Goal: Obtain resource: Obtain resource

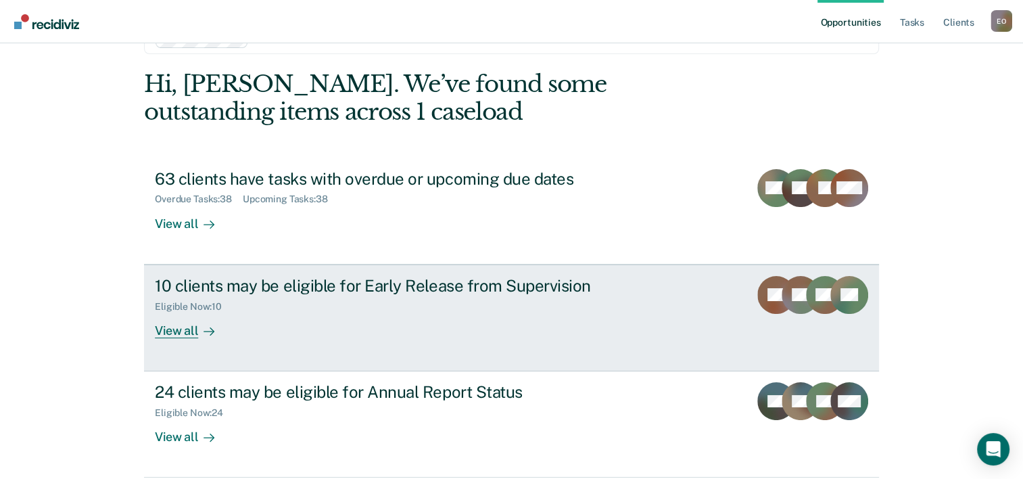
scroll to position [68, 0]
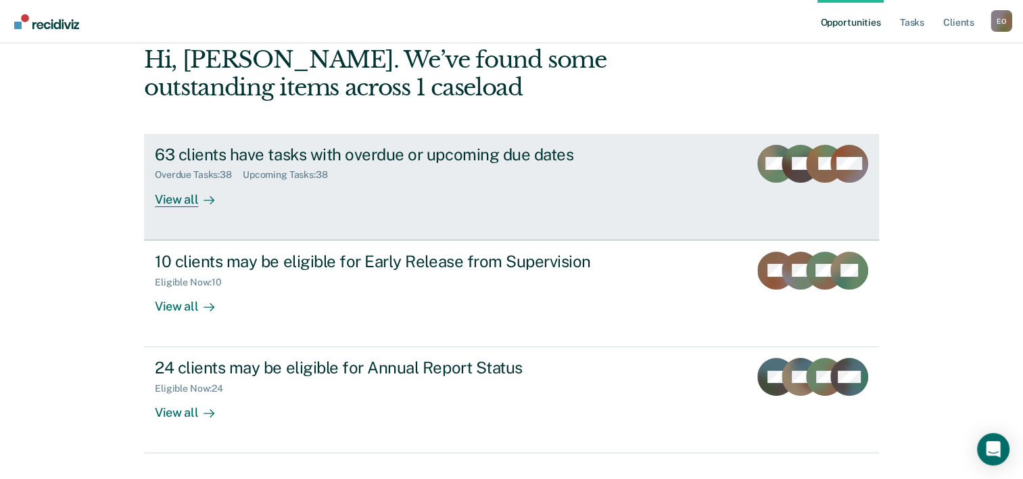
click at [170, 202] on div "View all" at bounding box center [193, 194] width 76 height 26
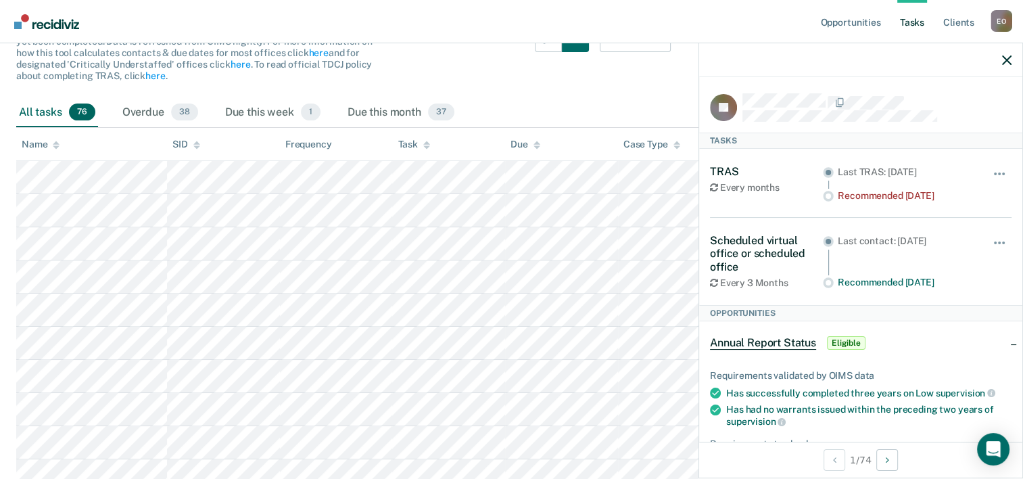
scroll to position [145, 0]
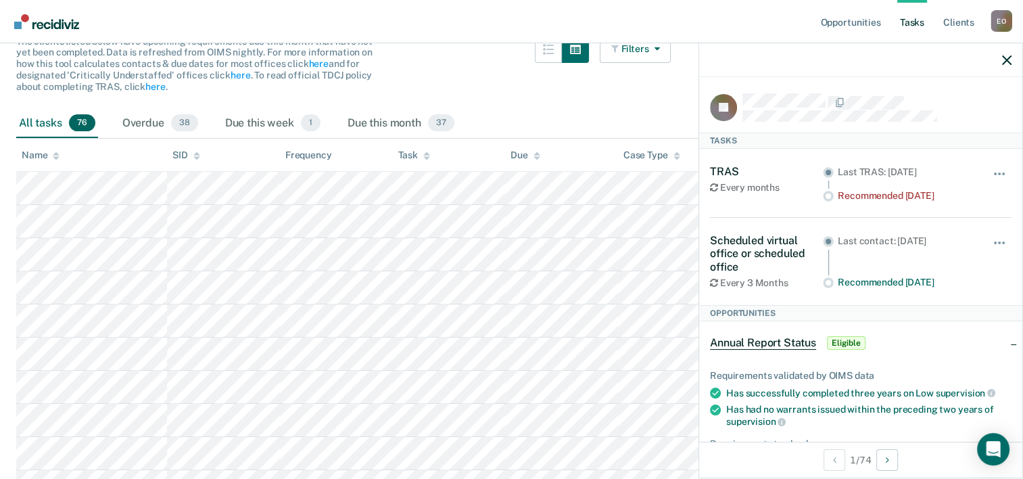
click at [579, 97] on div at bounding box center [562, 72] width 54 height 73
click at [1006, 60] on icon "button" at bounding box center [1006, 59] width 9 height 9
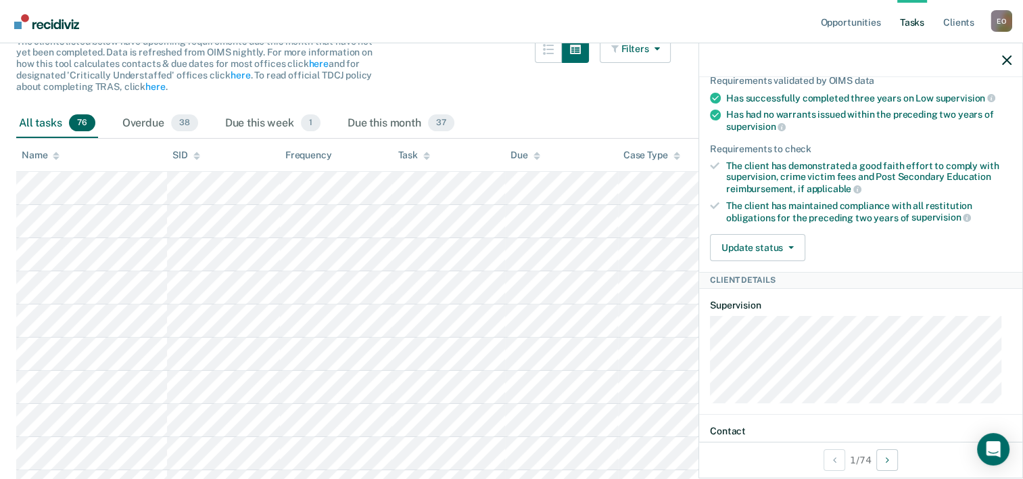
scroll to position [298, 0]
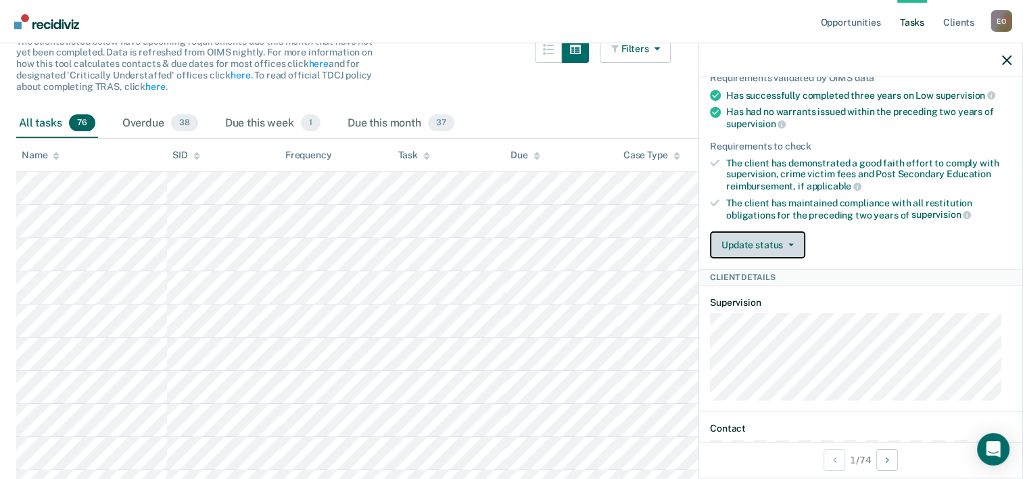
click at [748, 239] on button "Update status" at bounding box center [757, 244] width 95 height 27
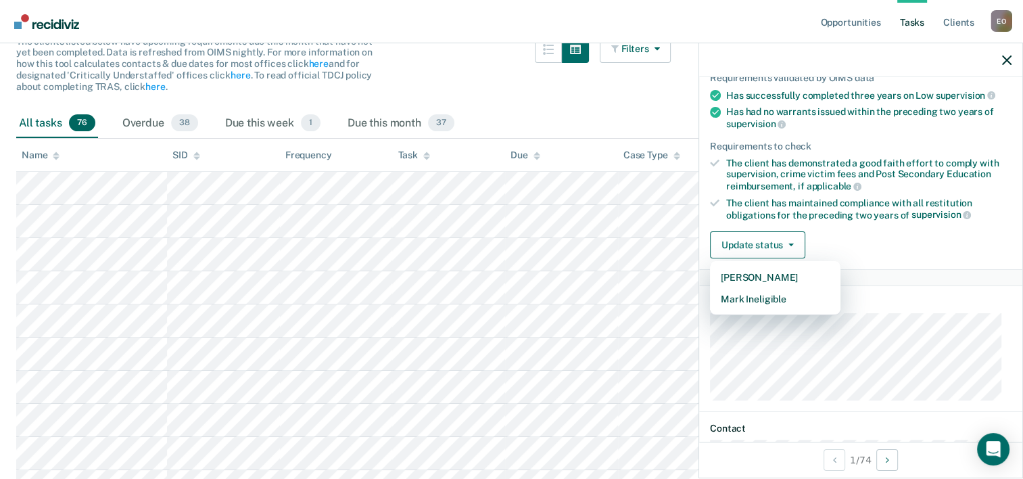
click at [893, 186] on div "The client has demonstrated a good faith effort to comply with supervision, cri…" at bounding box center [868, 175] width 285 height 34
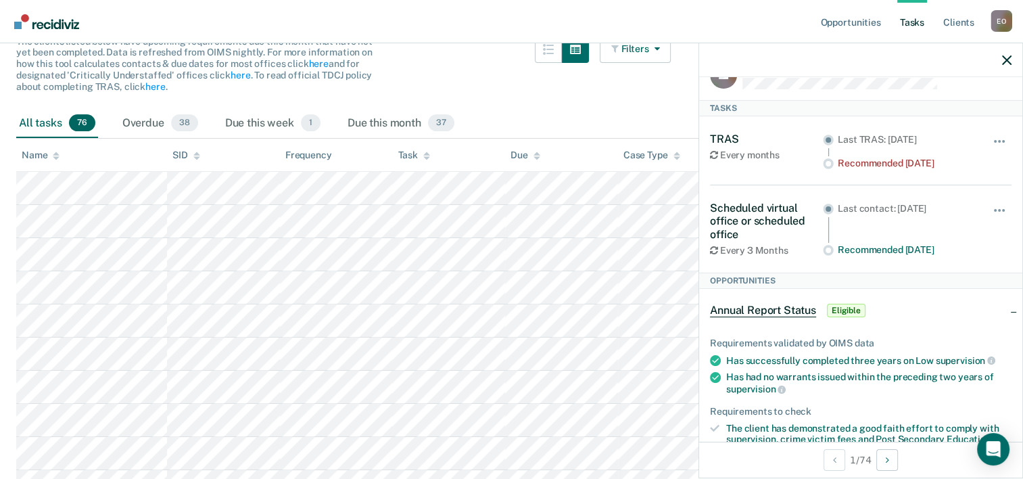
scroll to position [30, 0]
click at [763, 316] on span "Annual Report Status" at bounding box center [763, 313] width 106 height 14
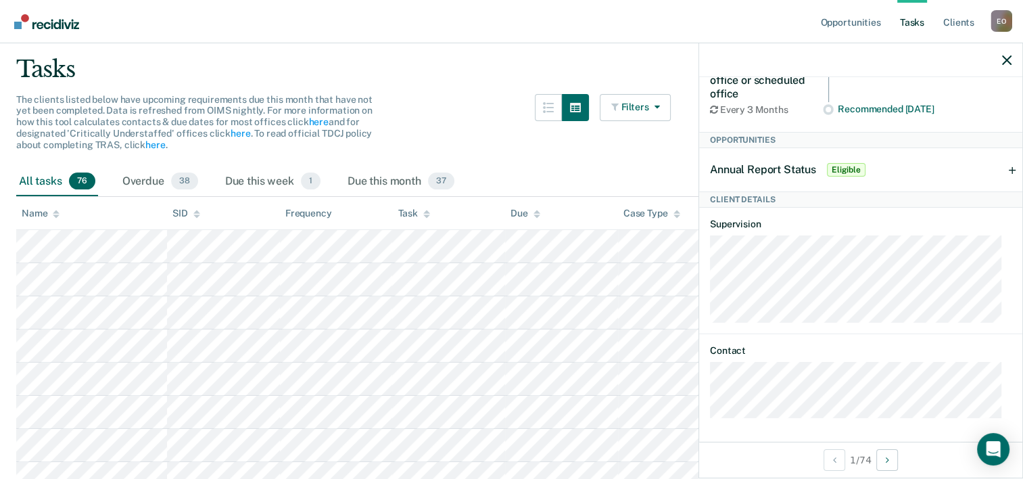
scroll to position [86, 0]
click at [751, 163] on span "Annual Report Status" at bounding box center [763, 169] width 106 height 13
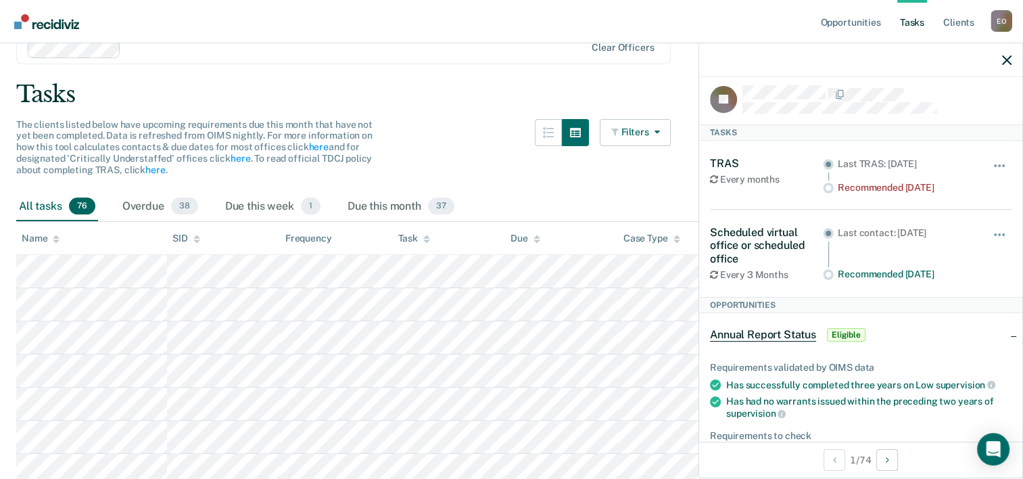
scroll to position [0, 0]
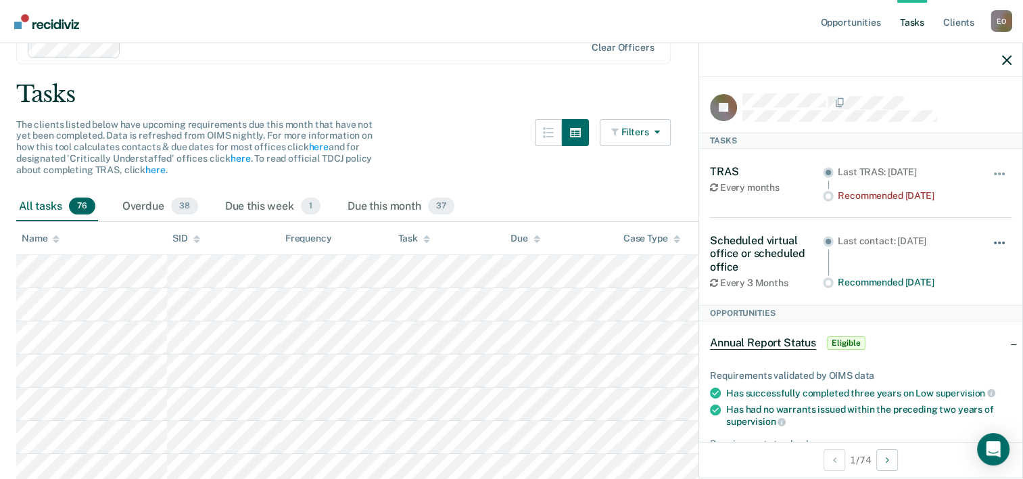
click at [990, 246] on button "button" at bounding box center [1000, 250] width 23 height 22
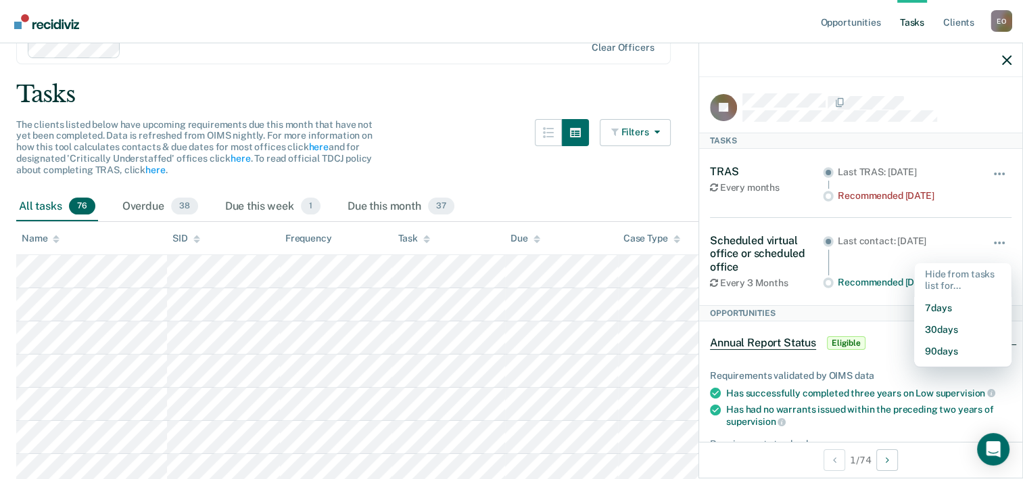
click at [867, 305] on div "Opportunities" at bounding box center [860, 313] width 323 height 16
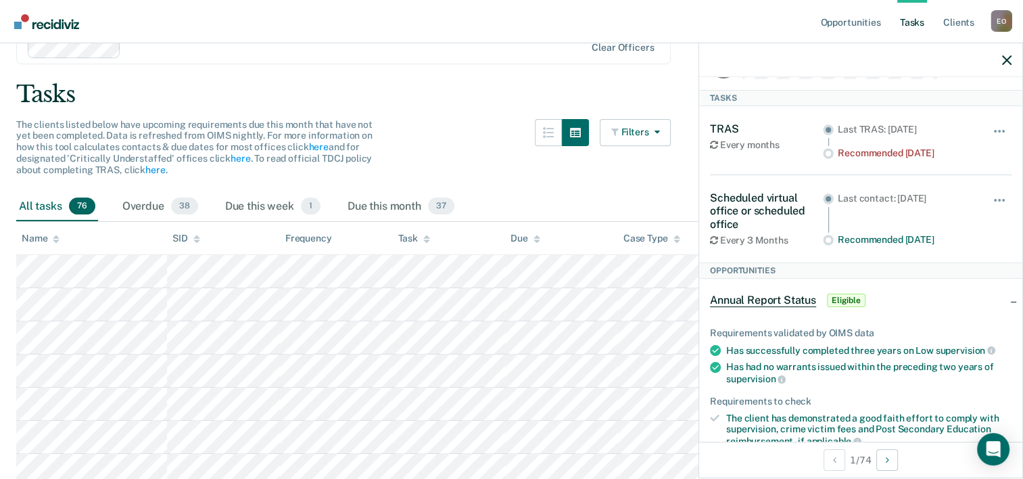
scroll to position [39, 0]
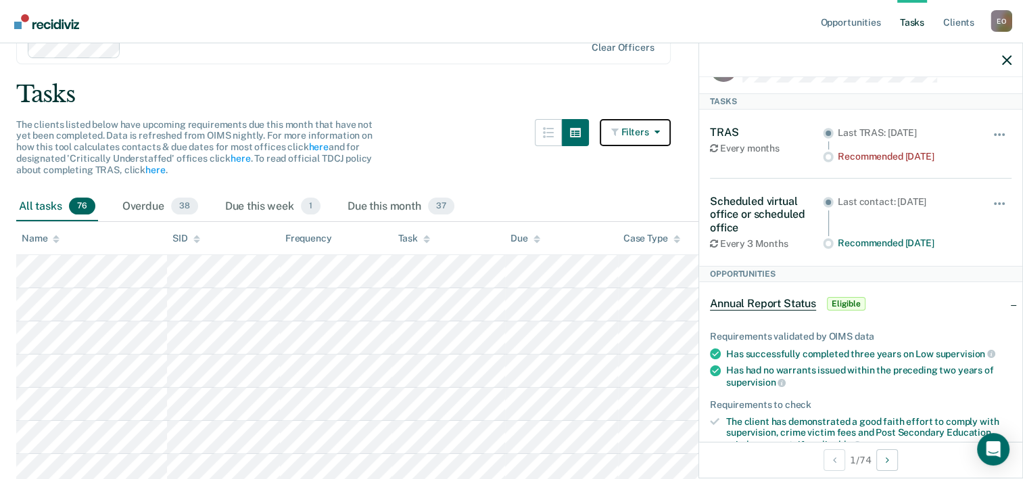
click at [646, 143] on button "Filters" at bounding box center [636, 132] width 72 height 27
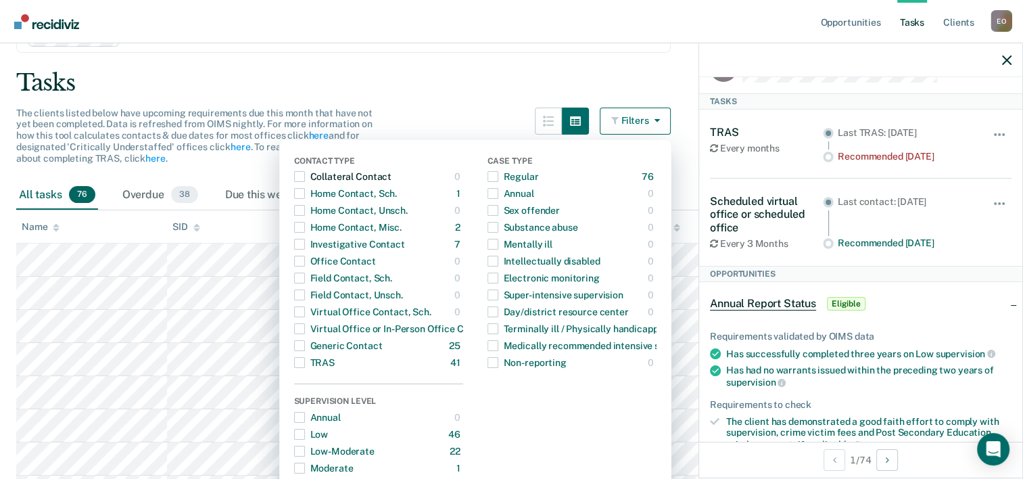
scroll to position [70, 0]
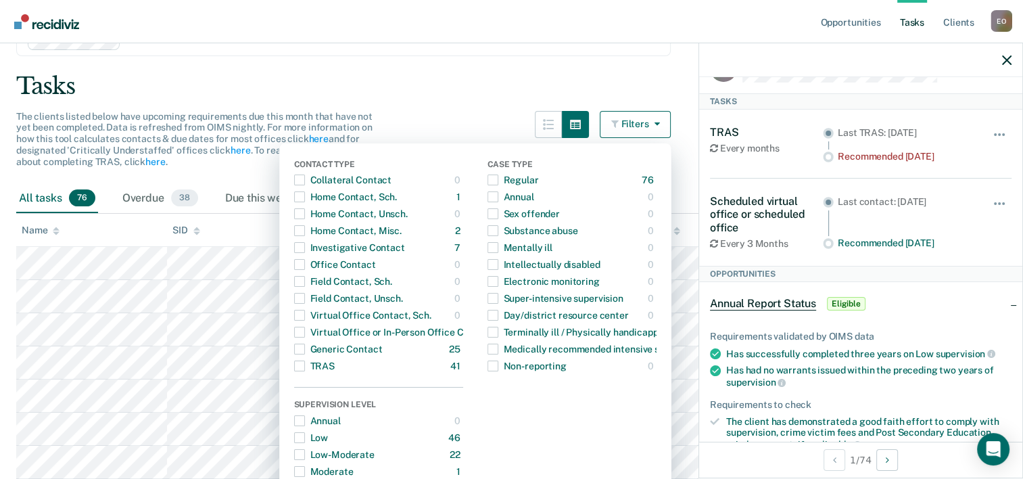
click at [643, 72] on div "Tasks" at bounding box center [511, 86] width 991 height 28
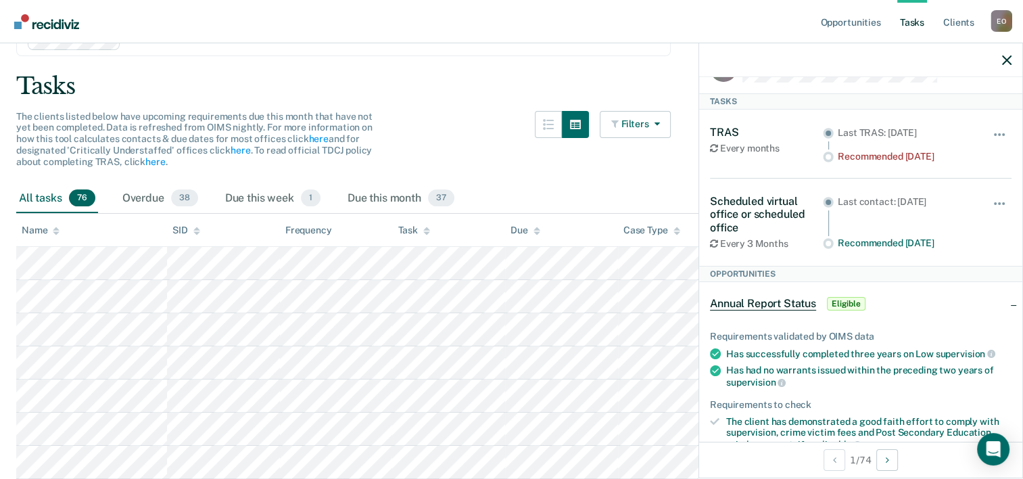
click at [1008, 27] on div "E O" at bounding box center [1002, 21] width 22 height 22
click at [847, 35] on link "Opportunities" at bounding box center [851, 21] width 66 height 43
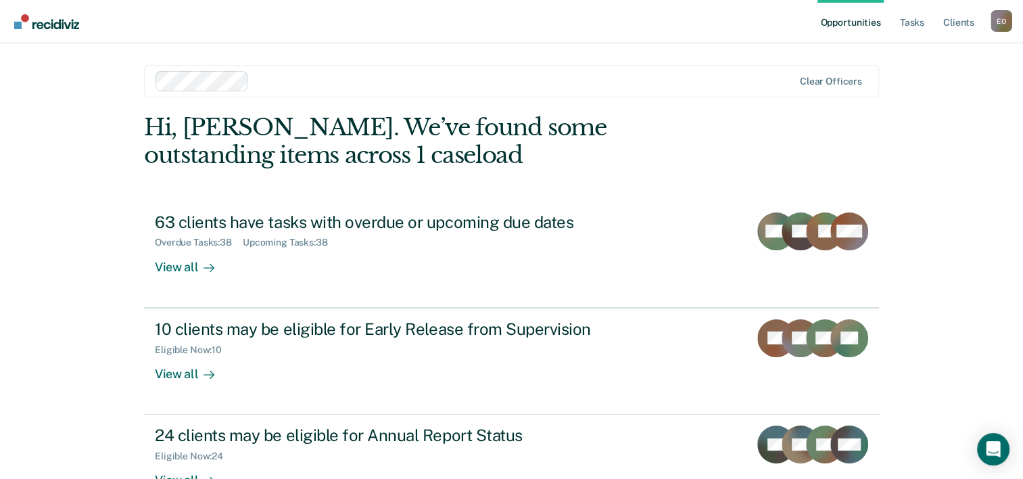
click at [416, 297] on link "63 clients have tasks with overdue or upcoming due dates Overdue Tasks : 38 Upc…" at bounding box center [511, 255] width 735 height 106
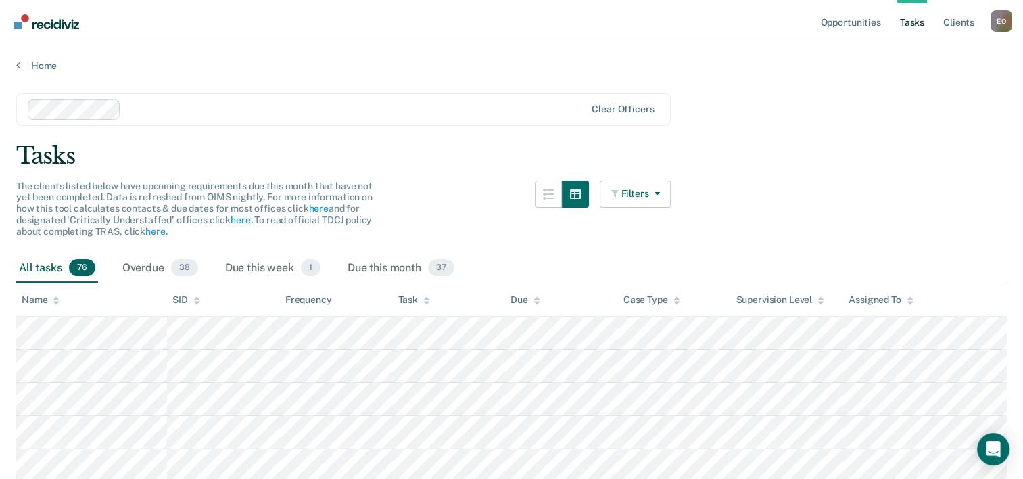
click at [841, 15] on link "Opportunities" at bounding box center [851, 21] width 66 height 43
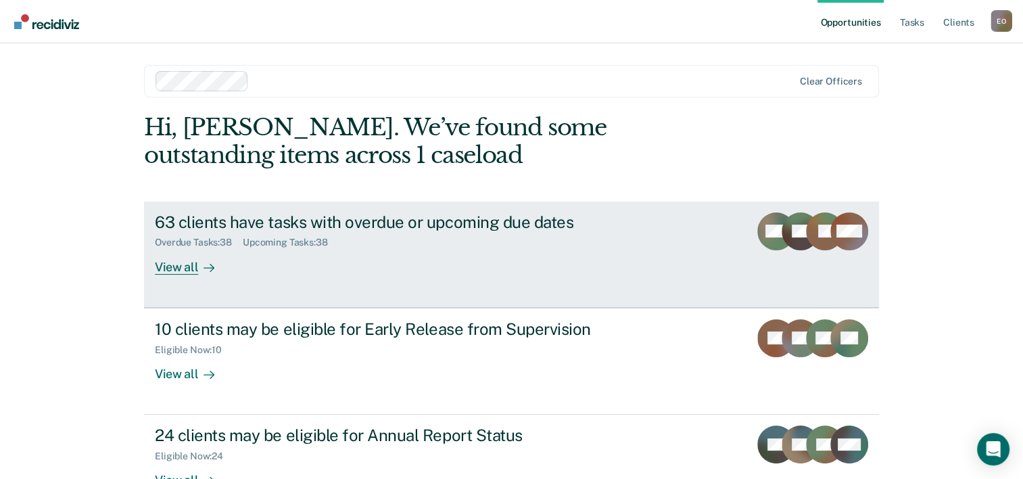
click at [185, 266] on div "View all" at bounding box center [193, 261] width 76 height 26
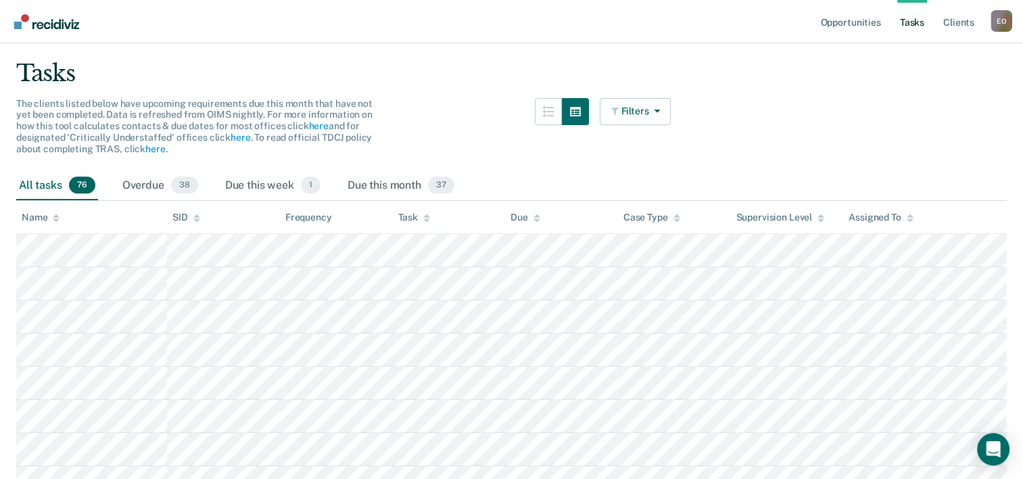
scroll to position [83, 0]
click at [152, 183] on div "Overdue 38" at bounding box center [160, 185] width 81 height 30
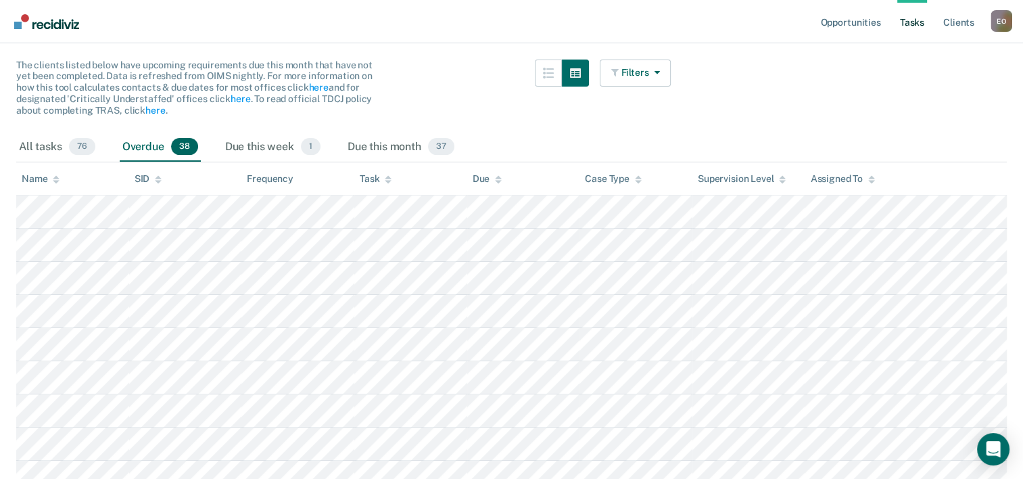
scroll to position [0, 0]
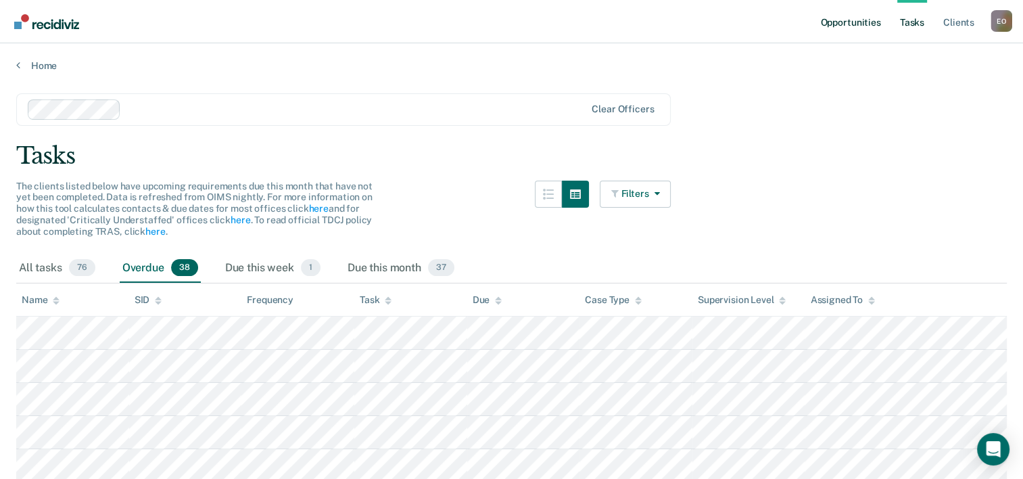
click at [835, 25] on link "Opportunities" at bounding box center [851, 21] width 66 height 43
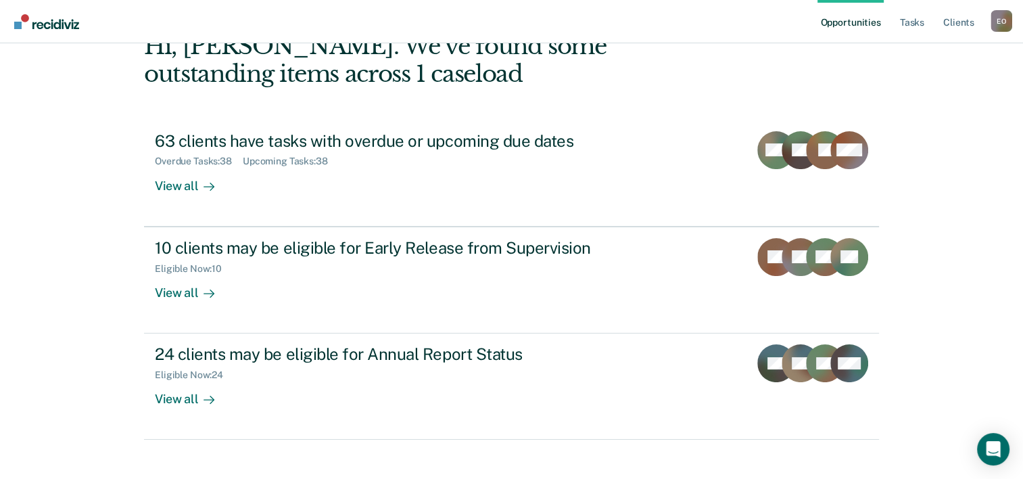
scroll to position [95, 0]
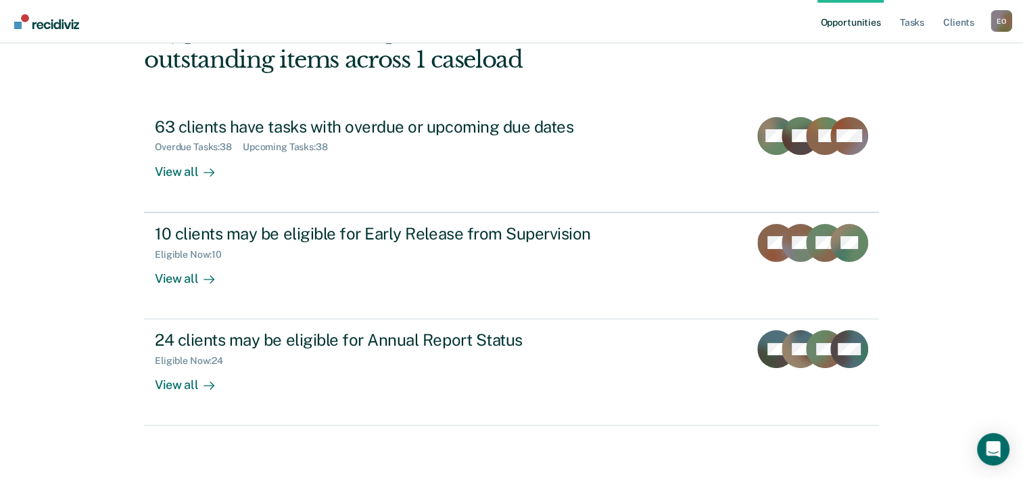
click at [192, 391] on div "View all" at bounding box center [193, 380] width 76 height 26
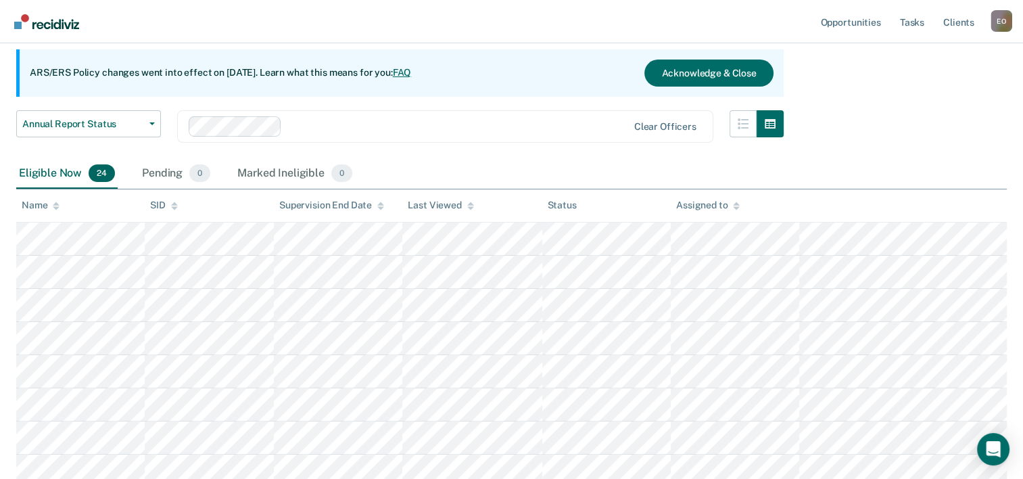
scroll to position [114, 0]
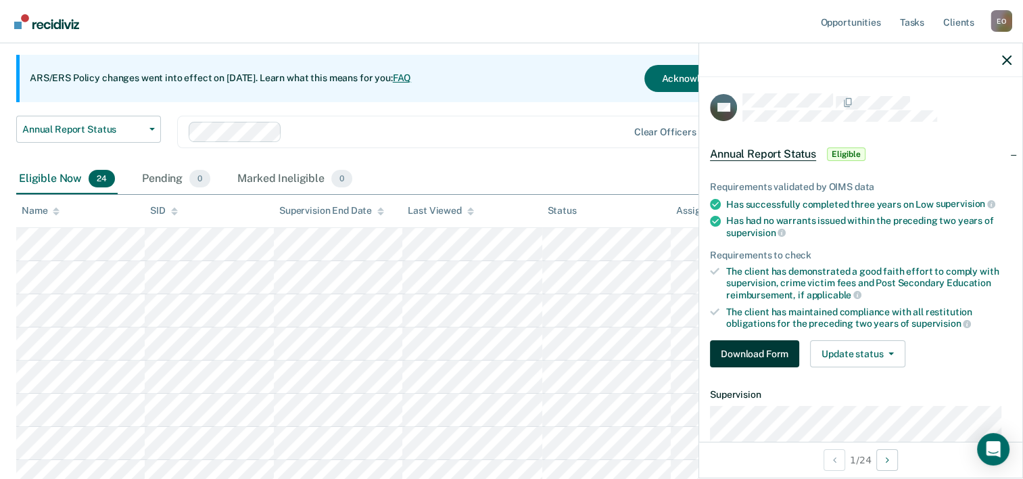
click at [766, 352] on button "Download Form" at bounding box center [754, 353] width 89 height 27
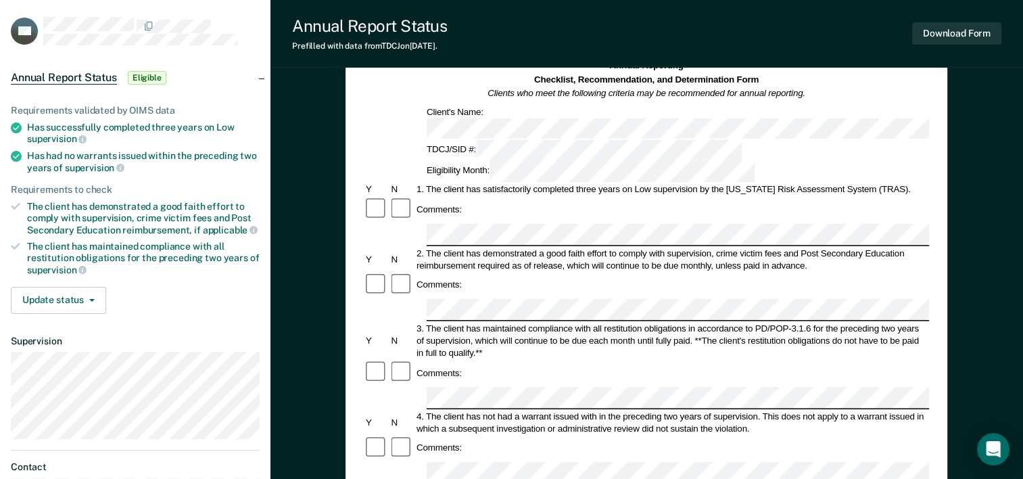
scroll to position [70, 0]
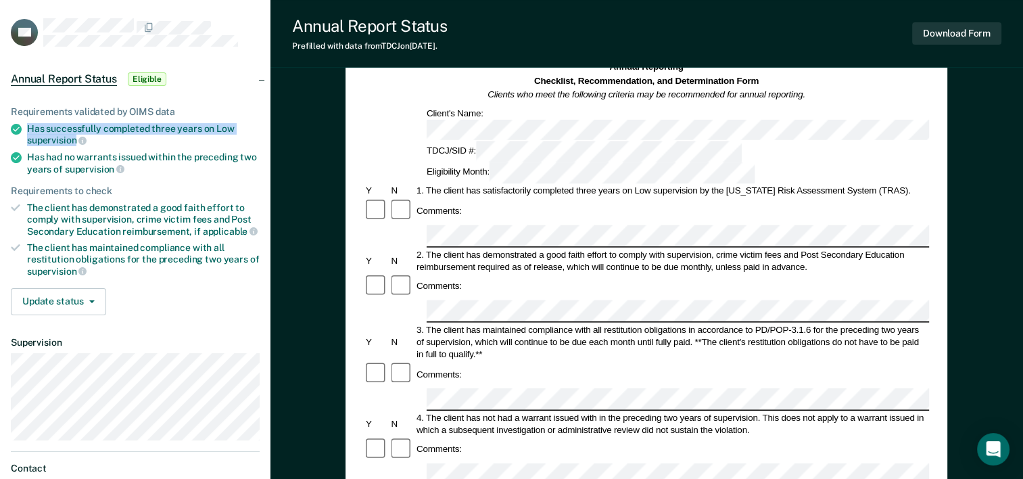
drag, startPoint x: 76, startPoint y: 135, endPoint x: 27, endPoint y: 127, distance: 49.4
click at [27, 127] on div "Has successfully completed three years on Low supervision" at bounding box center [143, 134] width 233 height 23
copy div "Has successfully completed three years on Low supervision"
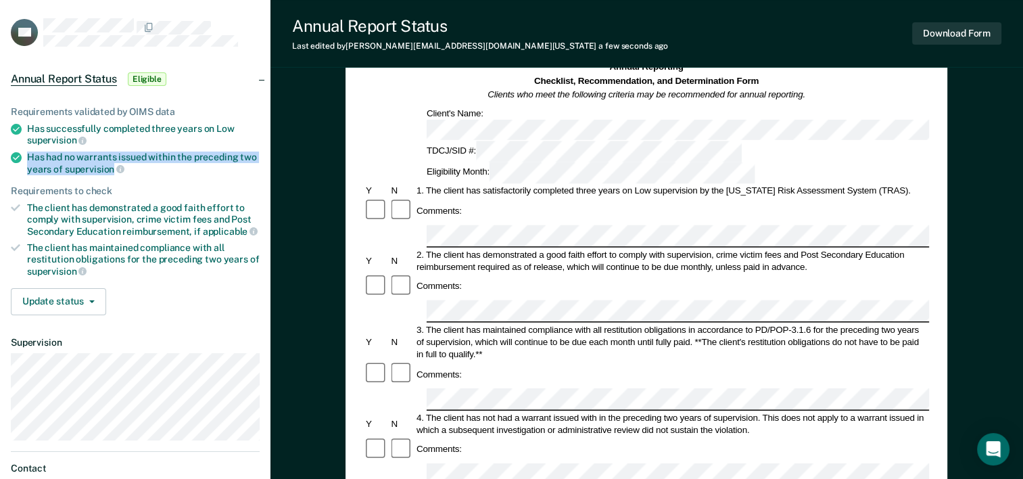
drag, startPoint x: 111, startPoint y: 165, endPoint x: 26, endPoint y: 158, distance: 85.5
click at [26, 158] on li "Has had no warrants issued within the preceding two years of supervision" at bounding box center [135, 162] width 249 height 23
copy div "Has had no warrants issued within the preceding two years of supervision"
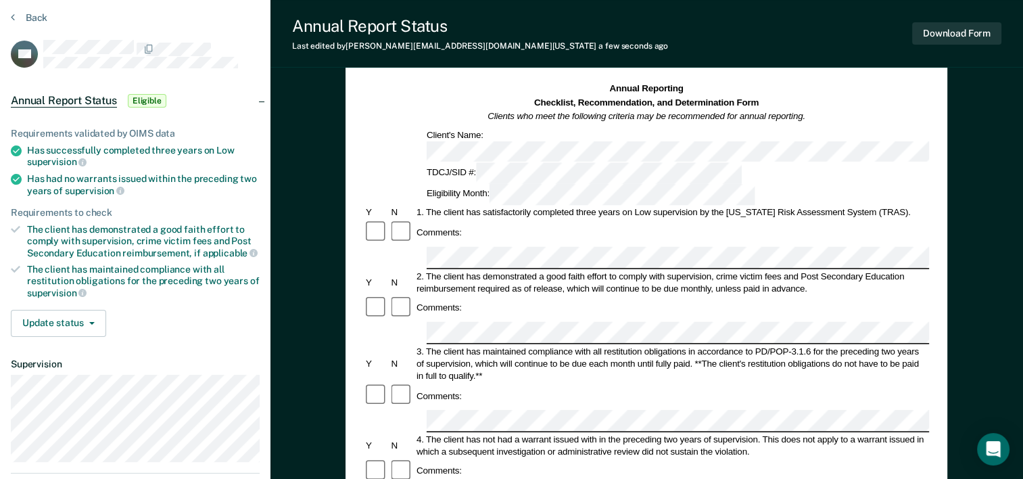
scroll to position [203, 0]
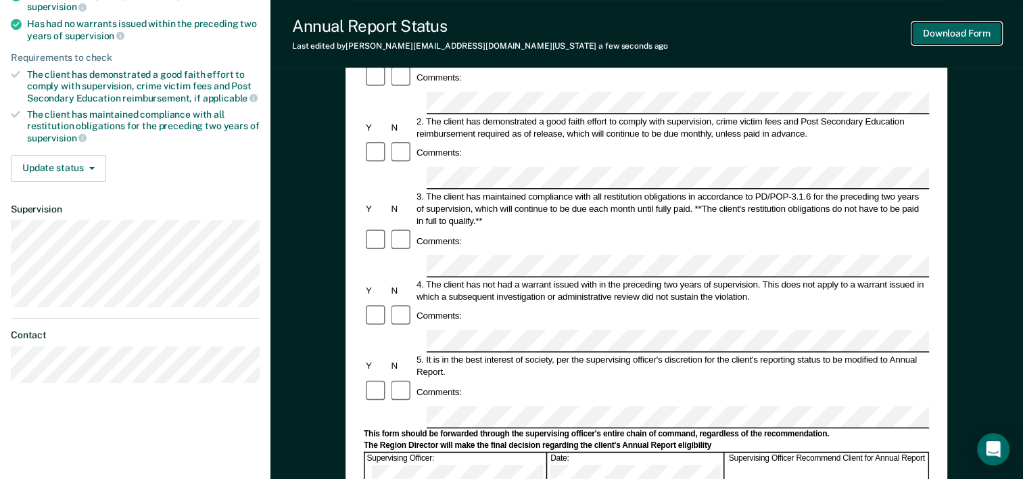
click at [963, 36] on button "Download Form" at bounding box center [956, 33] width 89 height 22
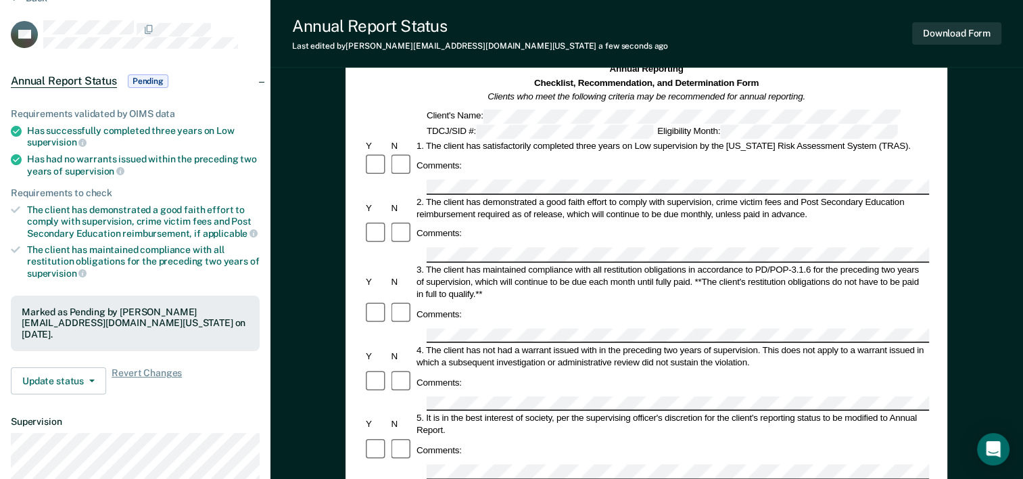
scroll to position [135, 0]
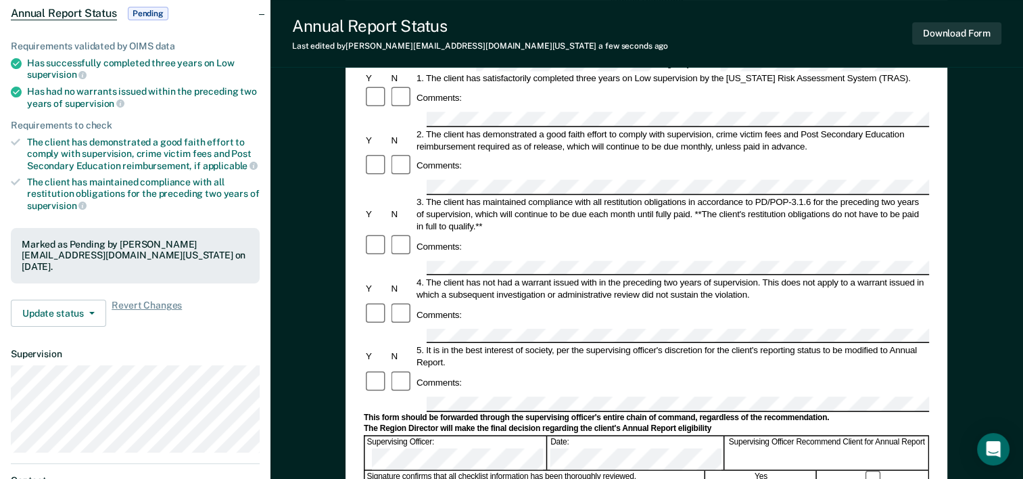
click at [181, 348] on dt "Supervision" at bounding box center [135, 353] width 249 height 11
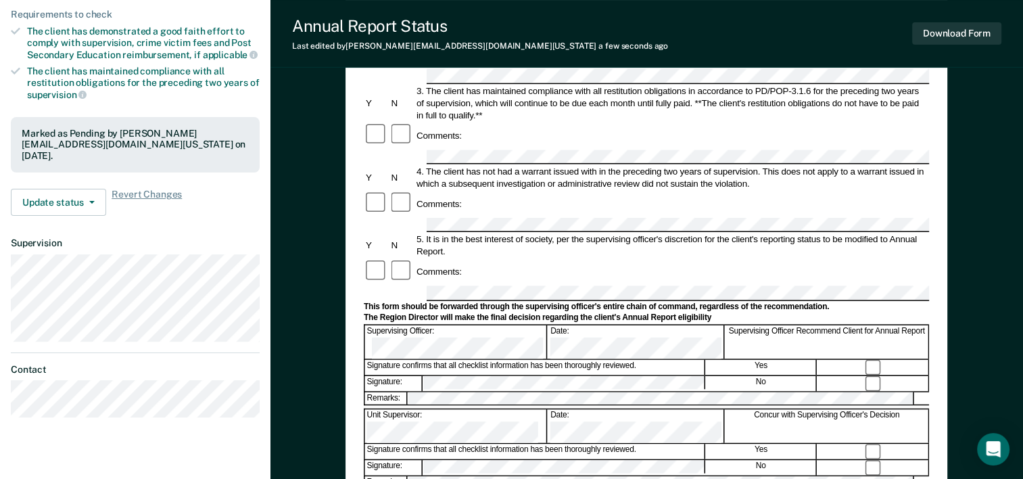
scroll to position [271, 0]
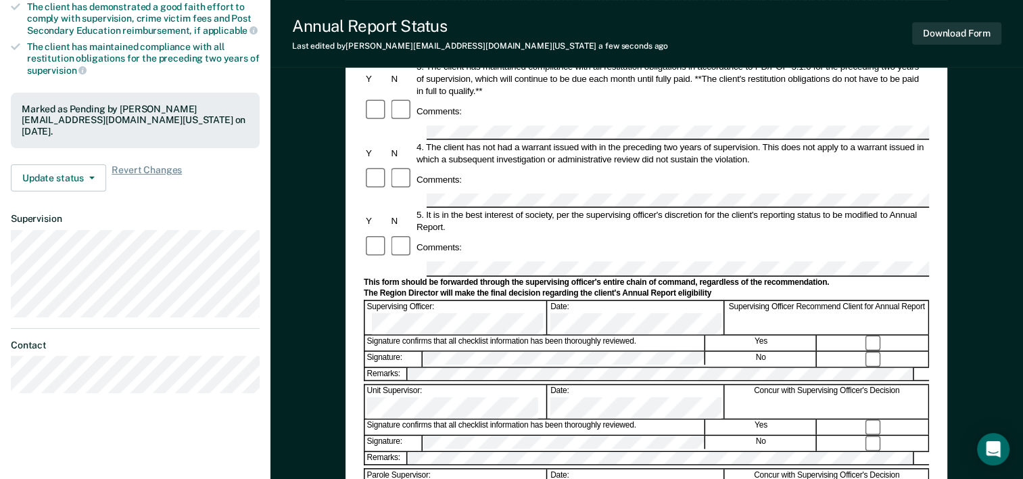
click at [197, 213] on dl "Supervision" at bounding box center [135, 264] width 249 height 103
click at [191, 213] on dl "Supervision" at bounding box center [135, 264] width 249 height 103
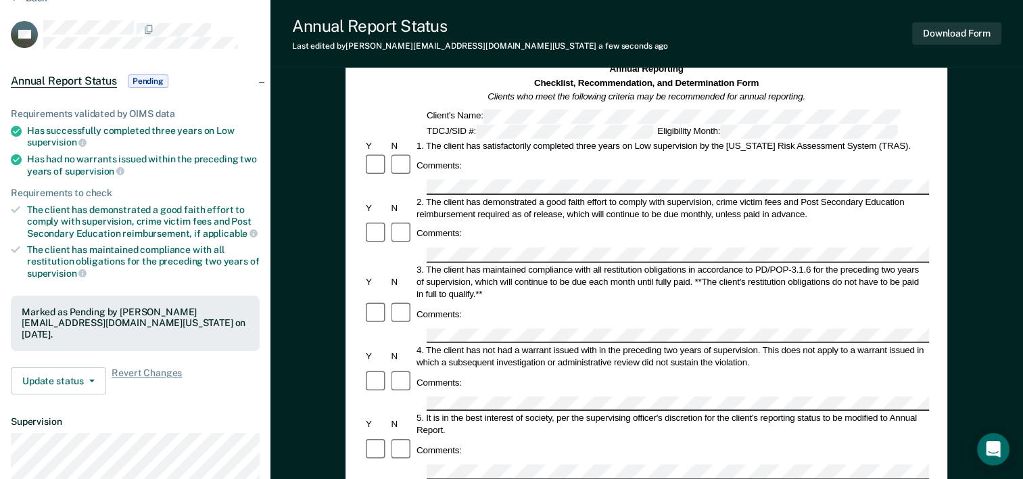
scroll to position [0, 0]
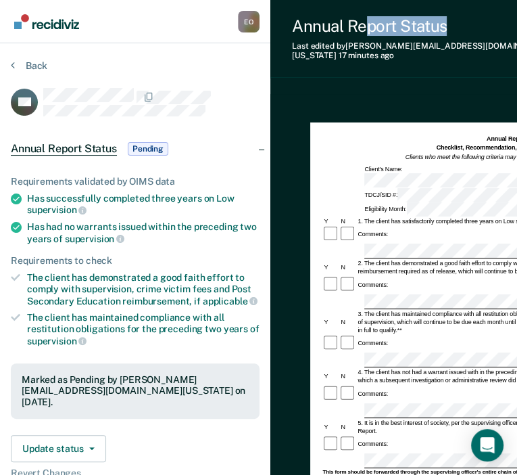
drag, startPoint x: 465, startPoint y: 5, endPoint x: 365, endPoint y: 23, distance: 102.3
click at [365, 23] on div "Annual Report Status Last edited by Evans.Okengo@tdcj.texas.gov 17 minutes ago …" at bounding box center [472, 39] width 402 height 78
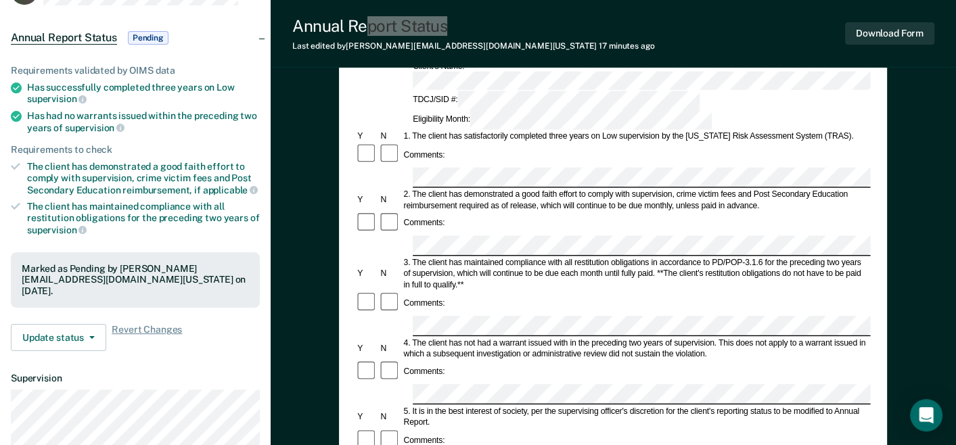
scroll to position [135, 0]
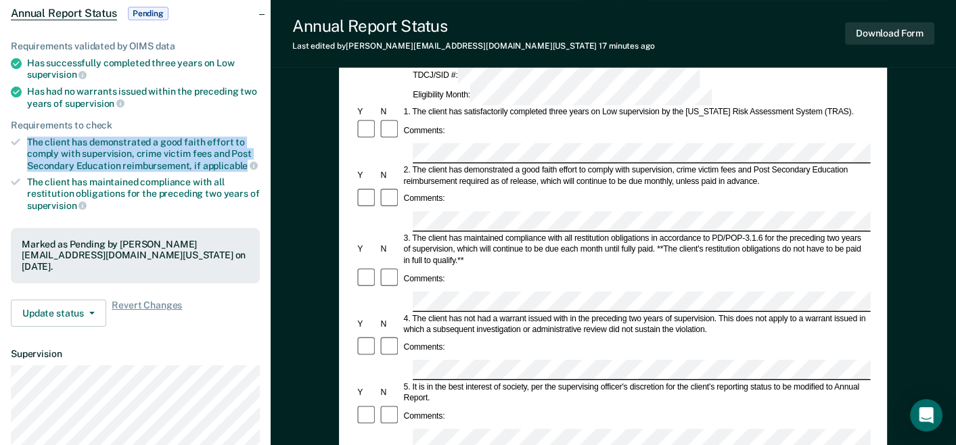
drag, startPoint x: 24, startPoint y: 132, endPoint x: 246, endPoint y: 160, distance: 223.5
click at [246, 160] on ul "Requirements validated by OIMS data Has successfully completed three years on L…" at bounding box center [135, 126] width 249 height 171
copy div "The client has demonstrated a good faith effort to comply with supervision, cri…"
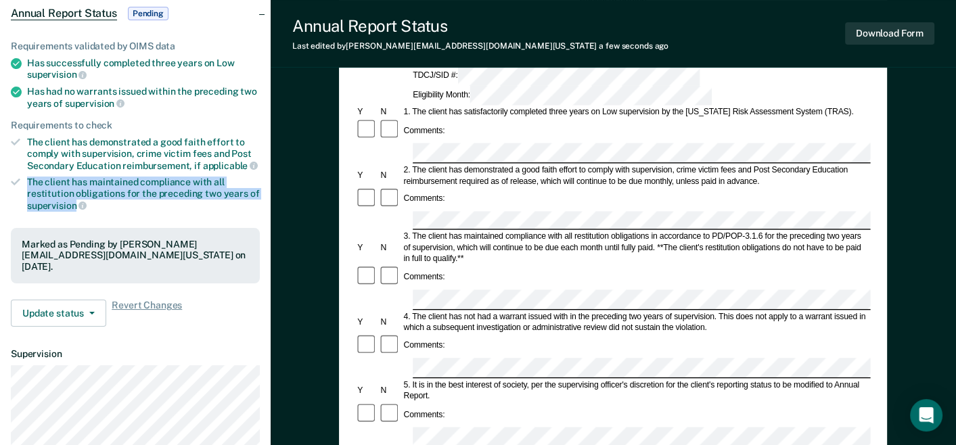
drag, startPoint x: 28, startPoint y: 177, endPoint x: 76, endPoint y: 201, distance: 53.8
click at [76, 201] on div "The client has maintained compliance with all restitution obligations for the p…" at bounding box center [143, 194] width 233 height 34
copy div "The client has maintained compliance with all restitution obligations for the p…"
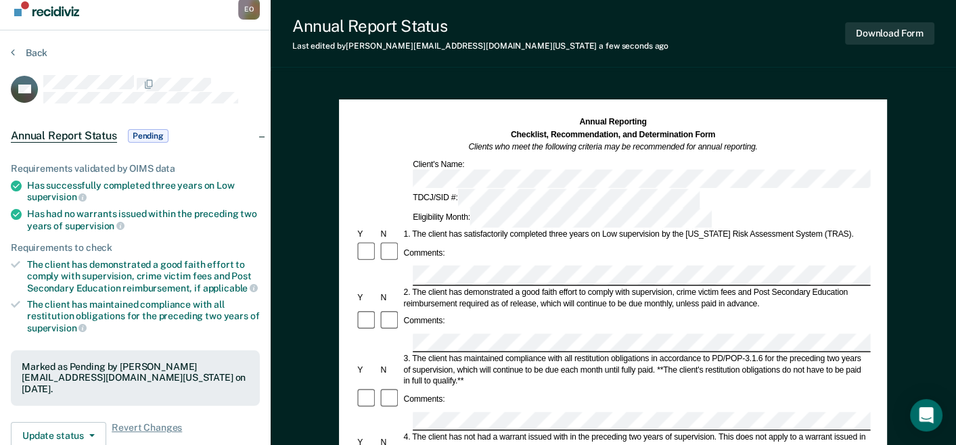
scroll to position [0, 0]
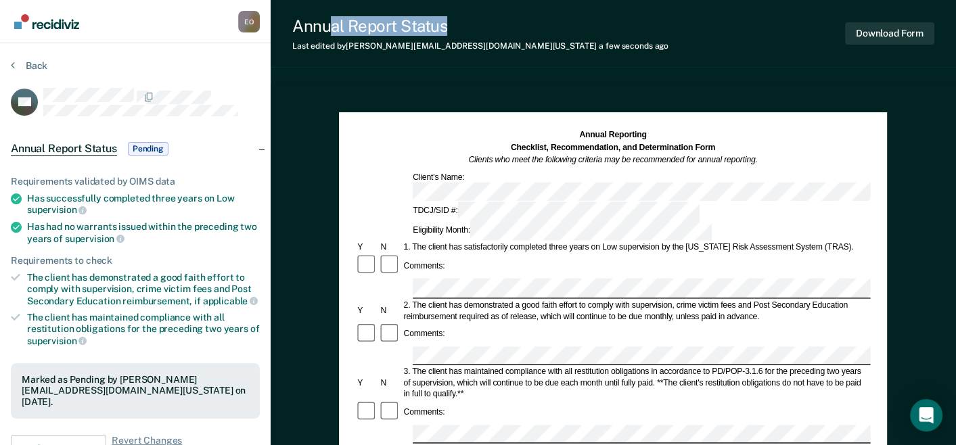
drag, startPoint x: 517, startPoint y: 11, endPoint x: 330, endPoint y: 28, distance: 187.4
click at [330, 28] on div "Annual Report Status Last edited by Evans.Okengo@tdcj.texas.gov a few seconds a…" at bounding box center [613, 34] width 685 height 68
click at [870, 32] on button "Download Form" at bounding box center [889, 33] width 89 height 22
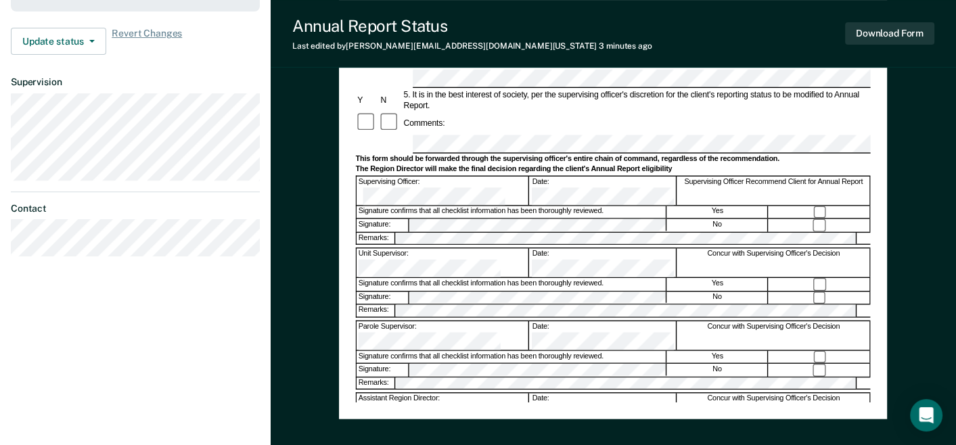
scroll to position [283, 0]
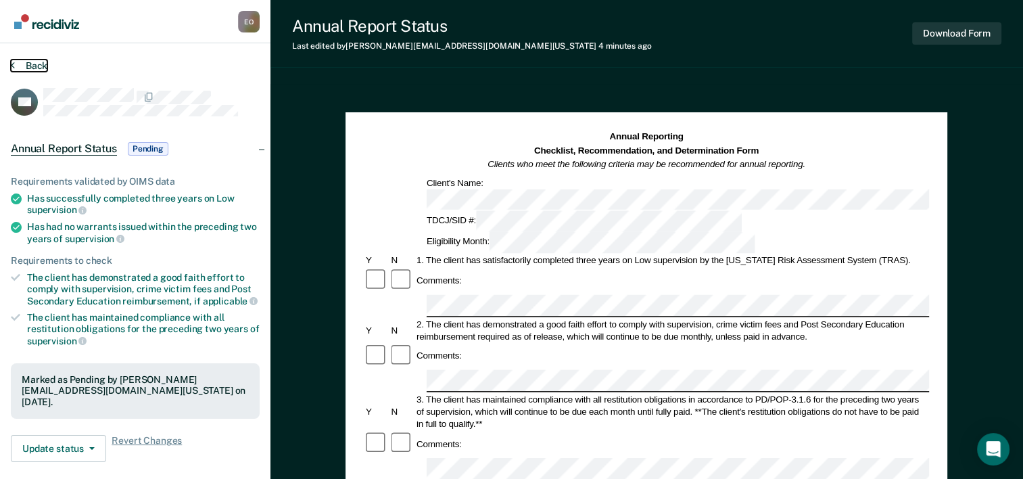
click at [16, 67] on button "Back" at bounding box center [29, 66] width 37 height 12
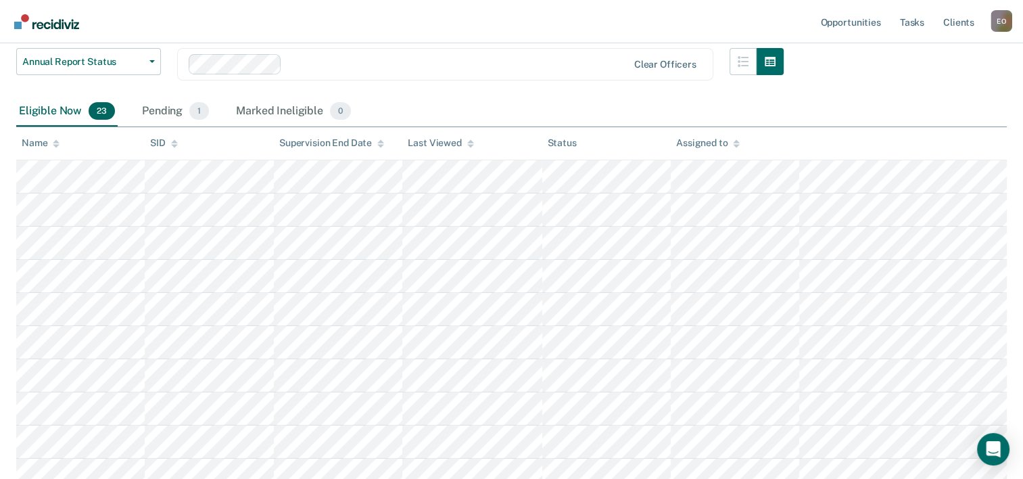
scroll to position [180, 0]
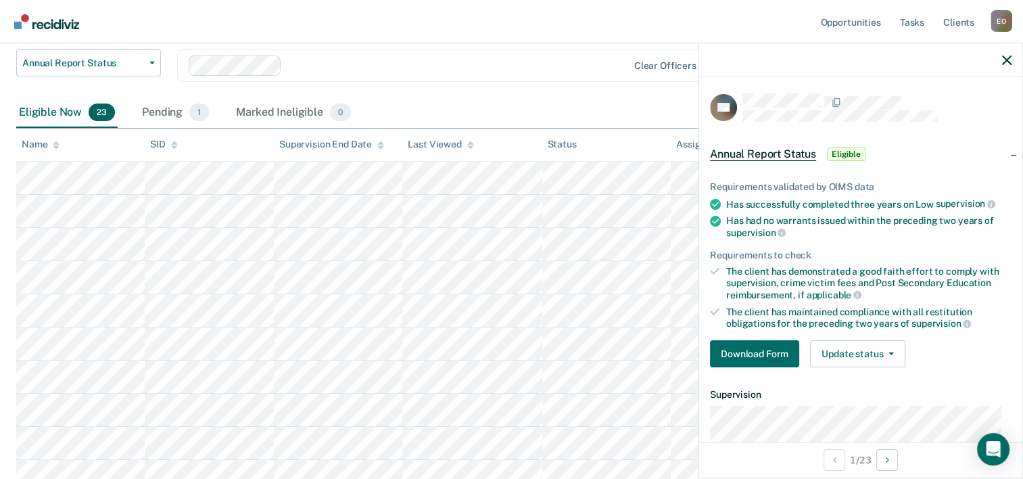
click at [951, 98] on div at bounding box center [877, 101] width 269 height 17
click at [950, 99] on div at bounding box center [877, 101] width 269 height 17
drag, startPoint x: 914, startPoint y: 55, endPoint x: 859, endPoint y: 67, distance: 56.6
click at [860, 67] on div at bounding box center [860, 60] width 323 height 34
drag, startPoint x: 954, startPoint y: 111, endPoint x: 908, endPoint y: 124, distance: 47.1
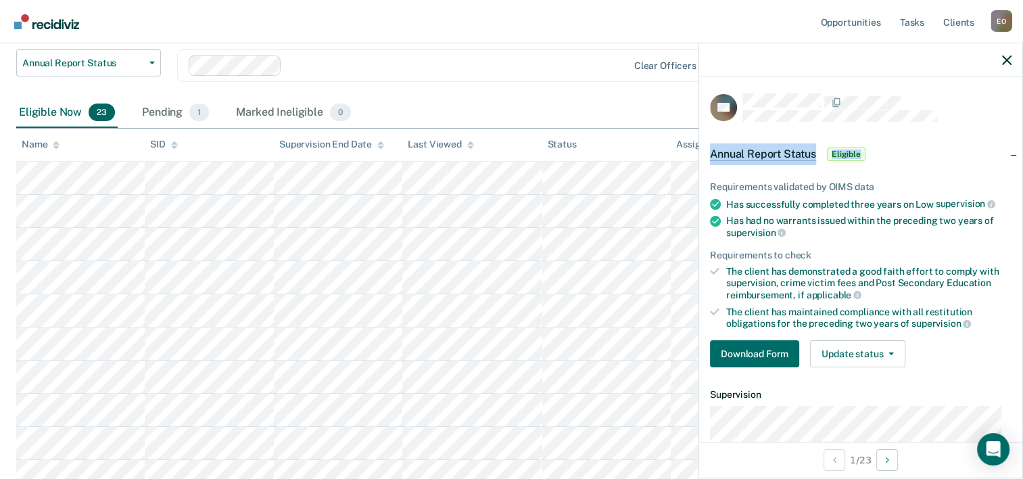
click at [908, 124] on article "TG Annual Report Status Eligible Requirements validated by OIMS data Has succes…" at bounding box center [861, 340] width 302 height 495
click at [749, 349] on button "Download Form" at bounding box center [754, 353] width 89 height 27
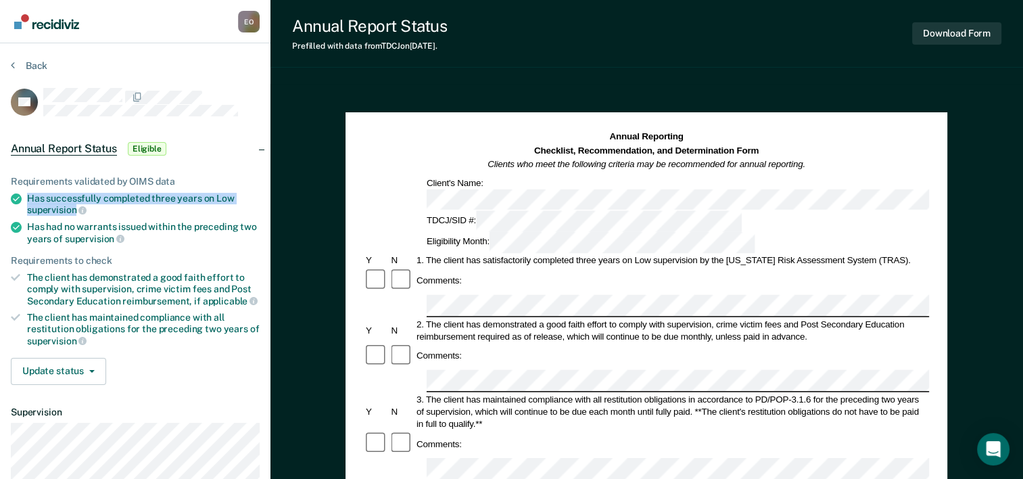
drag, startPoint x: 27, startPoint y: 195, endPoint x: 76, endPoint y: 204, distance: 49.5
click at [76, 204] on li "Has successfully completed three years on Low supervision" at bounding box center [135, 204] width 249 height 23
copy div "Has successfully completed three years on Low supervision"
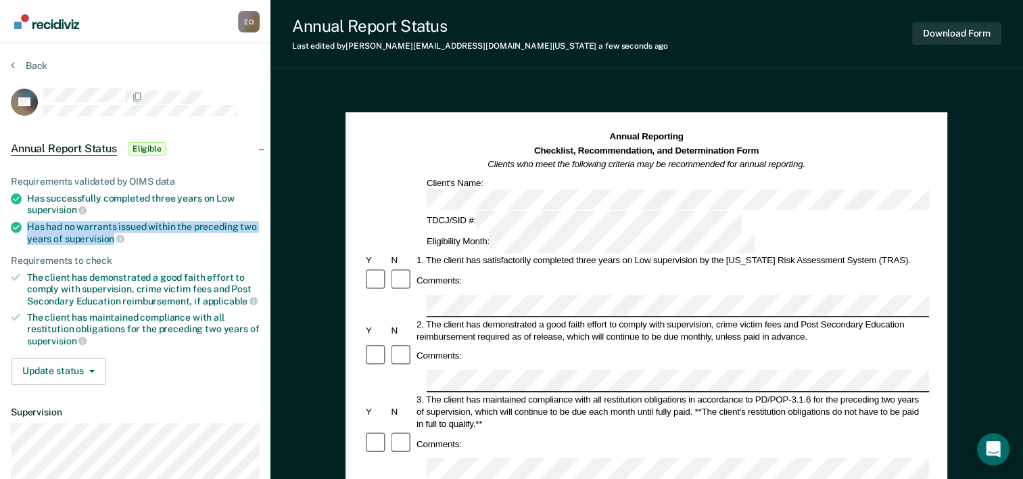
drag, startPoint x: 26, startPoint y: 222, endPoint x: 113, endPoint y: 239, distance: 88.1
click at [113, 239] on li "Has had no warrants issued within the preceding two years of supervision" at bounding box center [135, 232] width 249 height 23
copy div "Has had no warrants issued within the preceding two years of supervision"
drag, startPoint x: 368, startPoint y: 154, endPoint x: 375, endPoint y: 154, distance: 7.4
click at [369, 154] on div "Annual Reporting Checklist, Recommendation, and Determination Form Clients who …" at bounding box center [646, 151] width 565 height 41
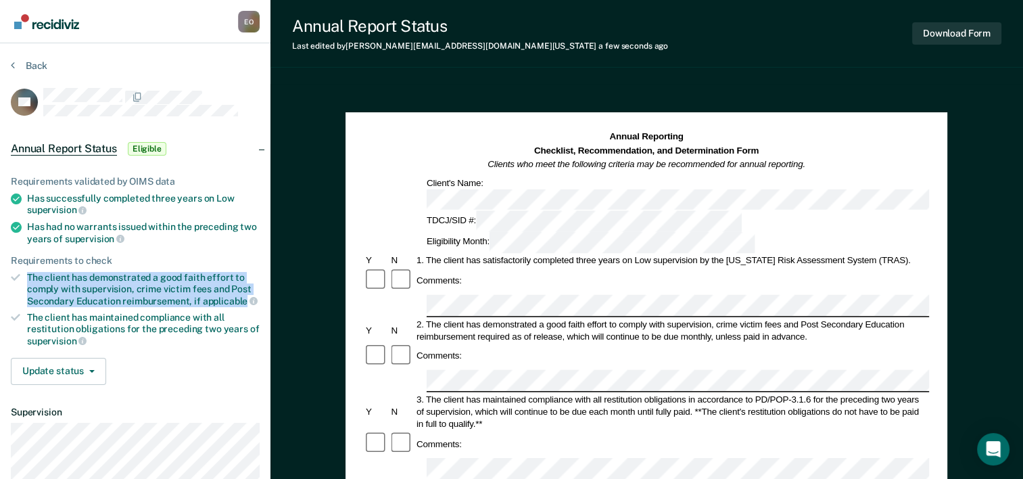
drag, startPoint x: 28, startPoint y: 271, endPoint x: 245, endPoint y: 293, distance: 218.9
click at [245, 293] on div "The client has demonstrated a good faith effort to comply with supervision, cri…" at bounding box center [143, 289] width 233 height 34
copy div "The client has demonstrated a good faith effort to comply with supervision, cri…"
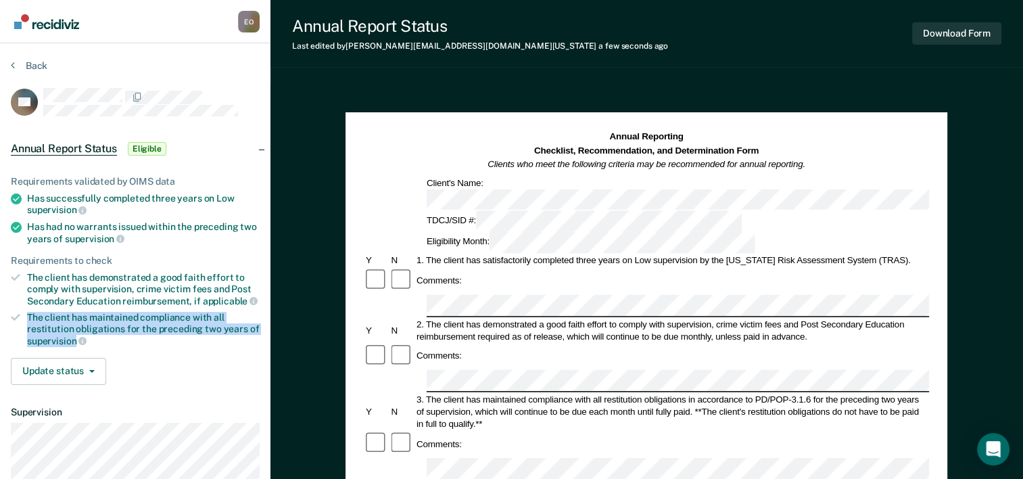
drag, startPoint x: 26, startPoint y: 314, endPoint x: 76, endPoint y: 338, distance: 55.0
click at [76, 338] on li "The client has maintained compliance with all restitution obligations for the p…" at bounding box center [135, 329] width 249 height 34
copy div "The client has maintained compliance with all restitution obligations for the p…"
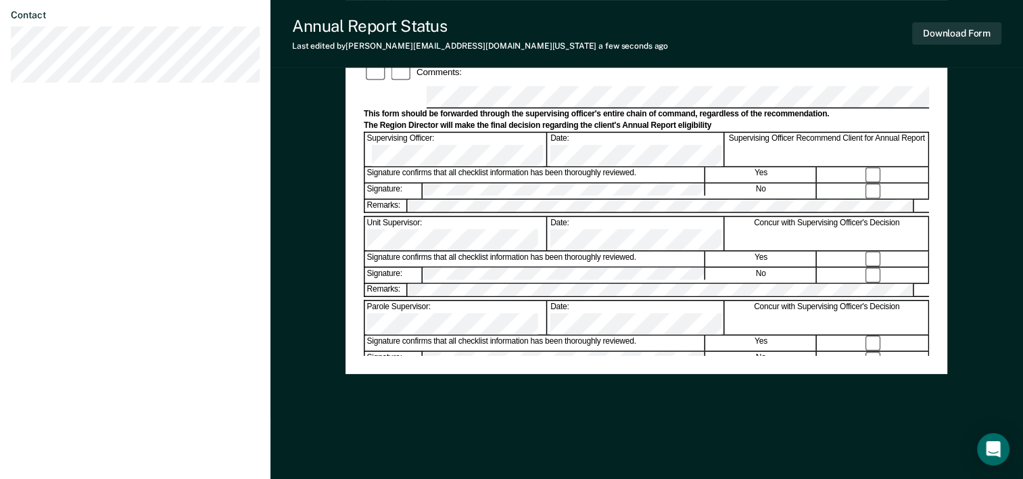
scroll to position [455, 0]
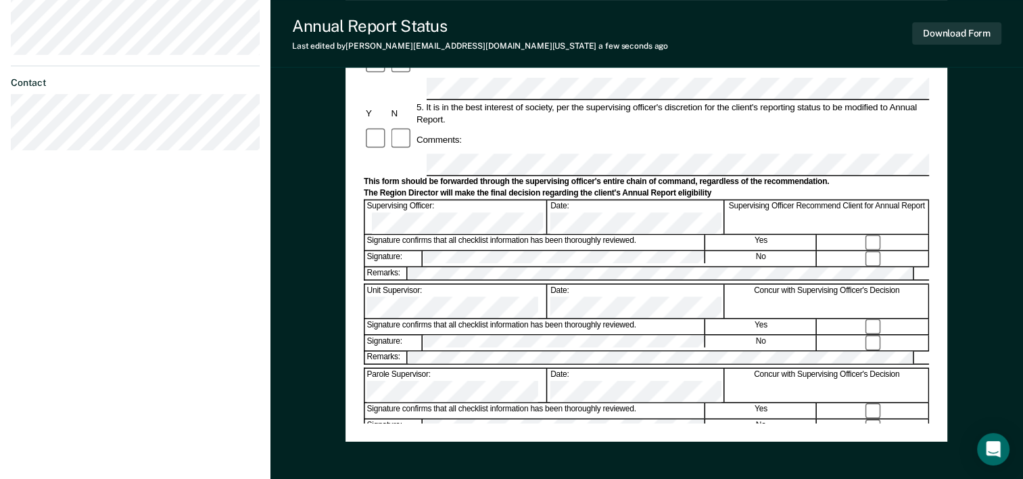
click at [85, 384] on div "Evans Okengo E O Profile How it works Log Out Back TG Annual Report Status Elig…" at bounding box center [135, 15] width 271 height 940
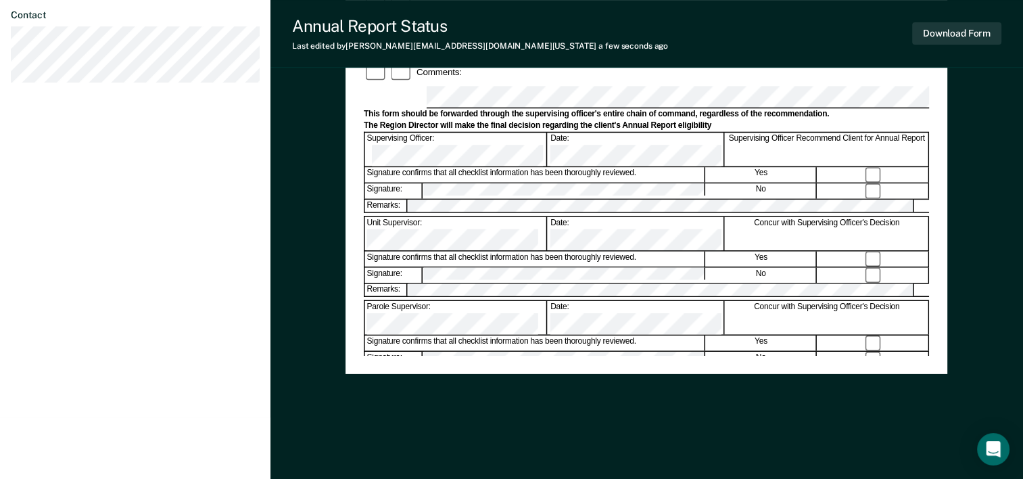
scroll to position [320, 0]
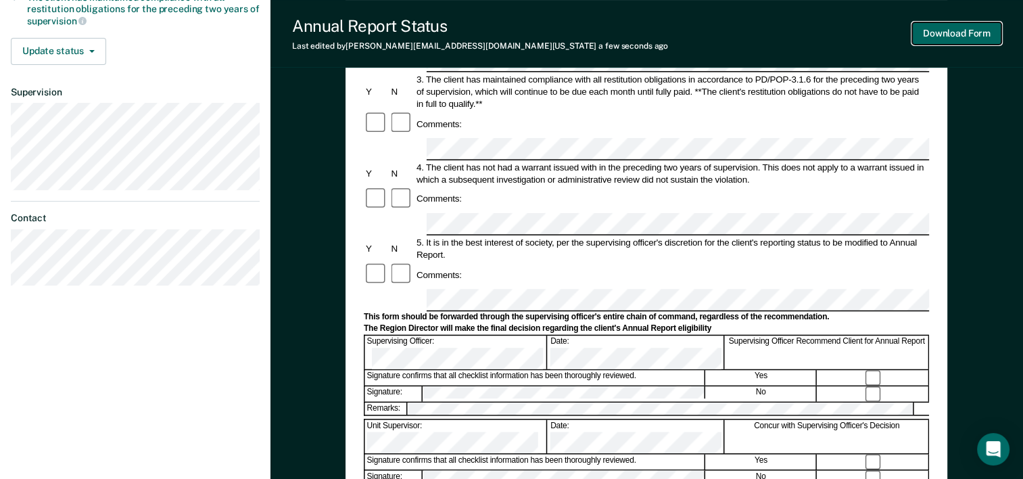
click at [954, 34] on button "Download Form" at bounding box center [956, 33] width 89 height 22
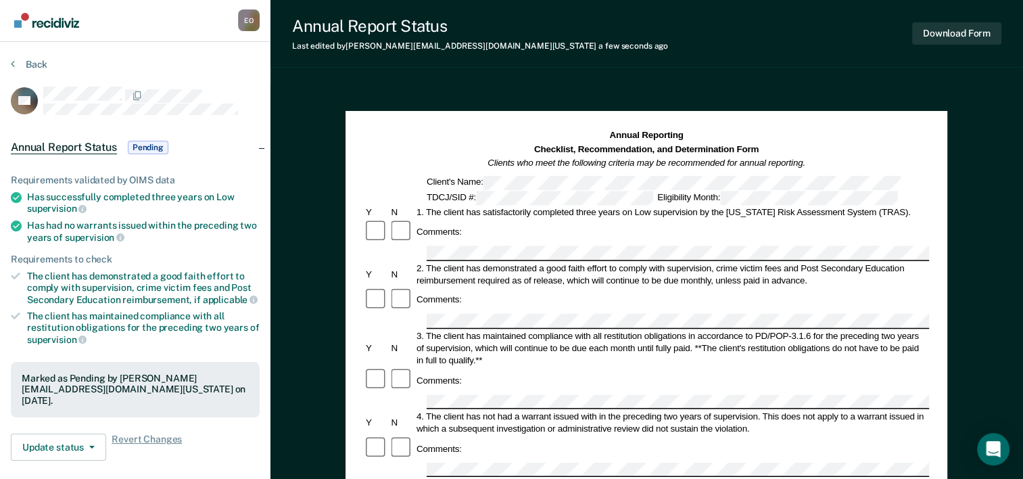
scroll to position [0, 0]
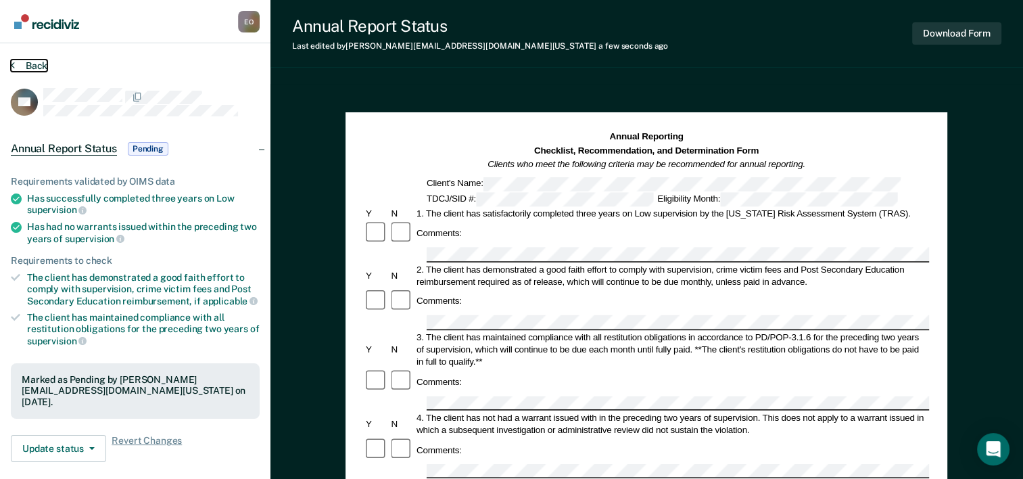
click at [14, 64] on icon at bounding box center [13, 65] width 4 height 11
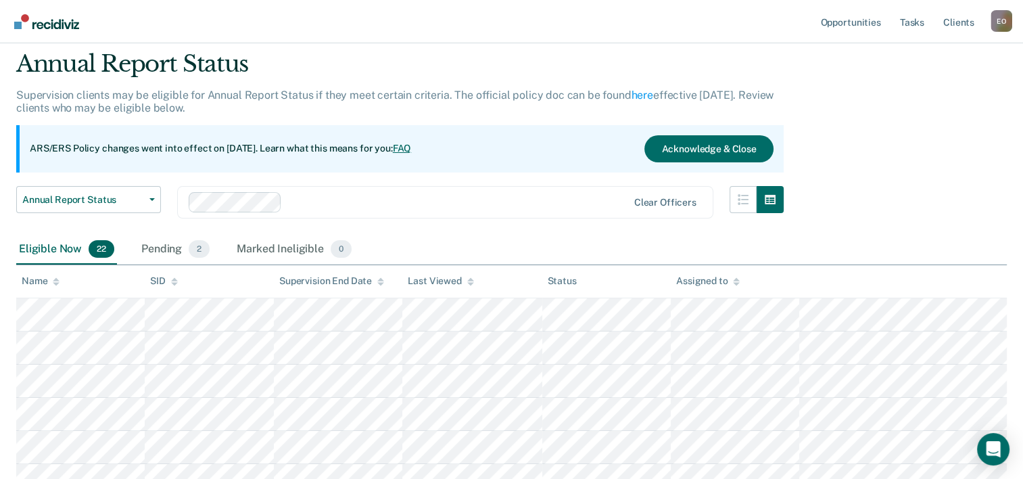
scroll to position [68, 0]
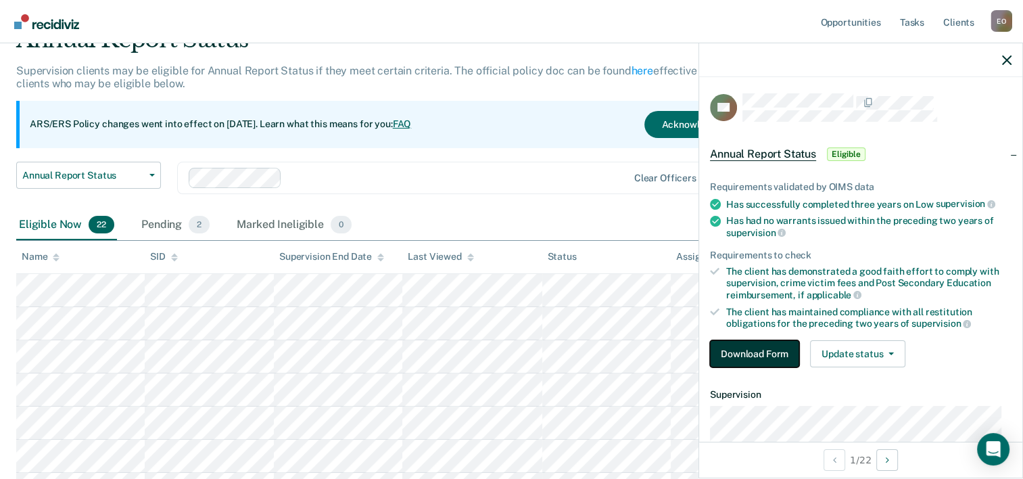
click at [747, 352] on button "Download Form" at bounding box center [754, 353] width 89 height 27
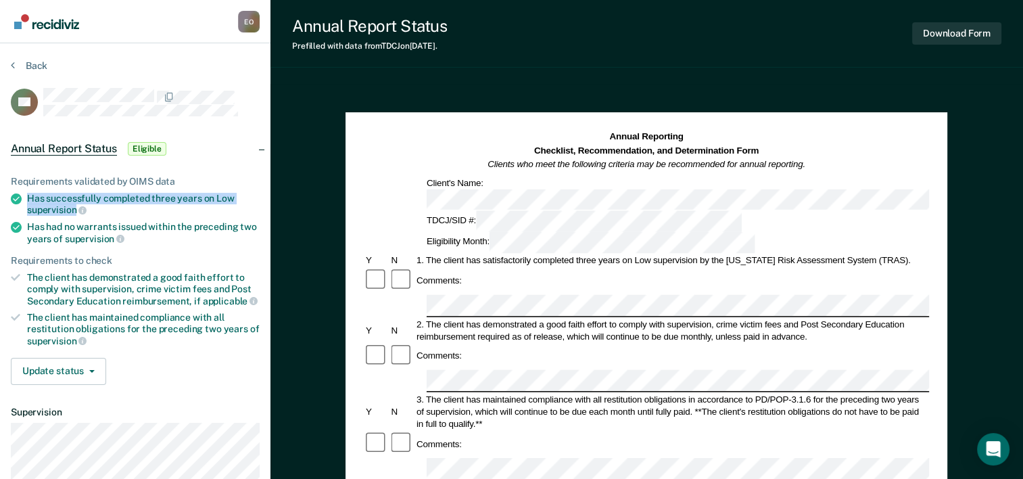
drag, startPoint x: 25, startPoint y: 193, endPoint x: 76, endPoint y: 205, distance: 52.2
click at [76, 205] on li "Has successfully completed three years on Low supervision" at bounding box center [135, 204] width 249 height 23
copy div "Has successfully completed three years on Low supervision"
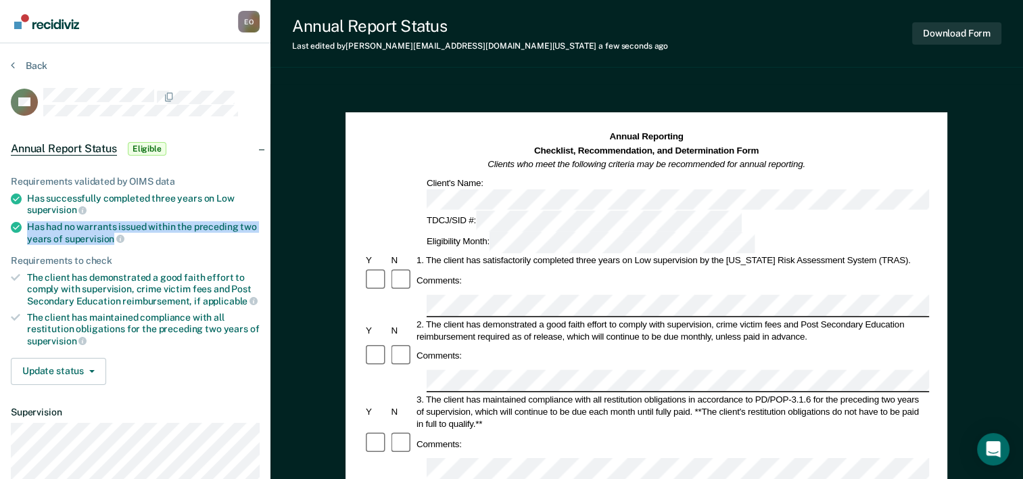
drag, startPoint x: 34, startPoint y: 225, endPoint x: 113, endPoint y: 231, distance: 78.7
click at [113, 231] on div "Has had no warrants issued within the preceding two years of supervision" at bounding box center [143, 232] width 233 height 23
copy div "Has had no warrants issued within the preceding two years of supervision"
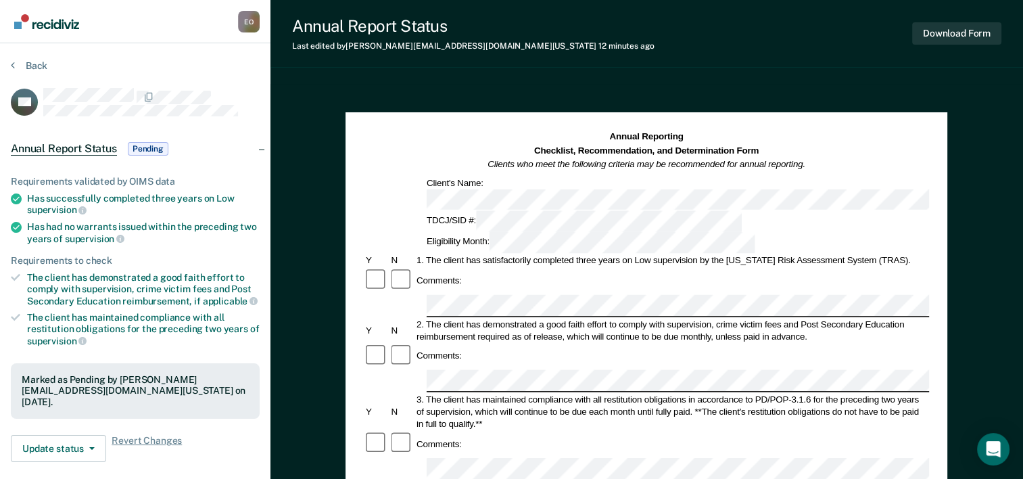
click at [9, 68] on section "Back GS Annual Report Status Pending Requirements validated by OIMS data Has su…" at bounding box center [135, 366] width 271 height 647
click at [11, 65] on icon at bounding box center [13, 65] width 4 height 11
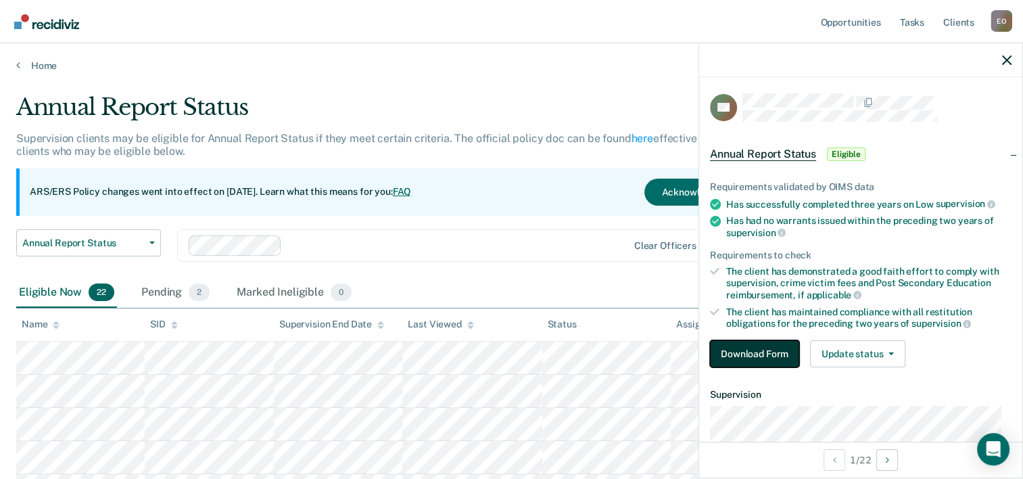
click at [745, 353] on button "Download Form" at bounding box center [754, 353] width 89 height 27
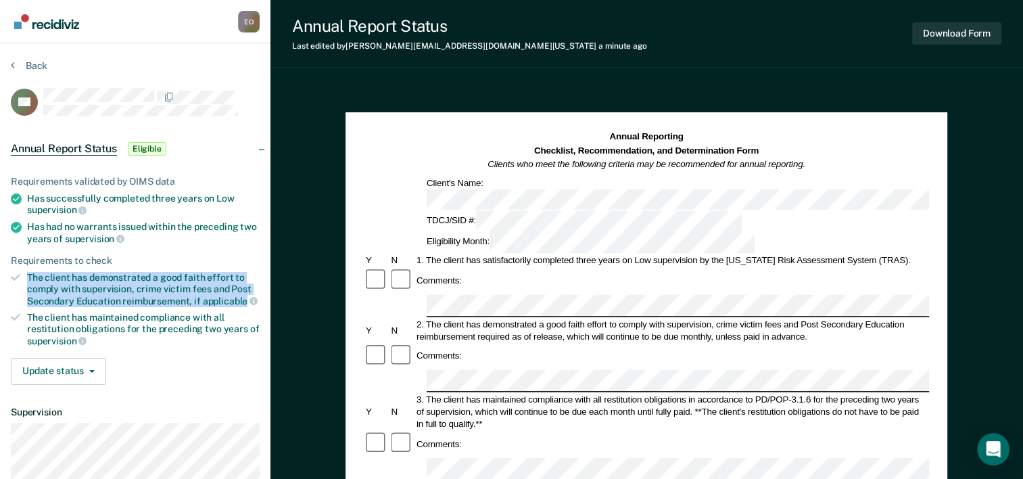
drag, startPoint x: 28, startPoint y: 271, endPoint x: 246, endPoint y: 294, distance: 219.7
click at [246, 294] on div "The client has demonstrated a good faith effort to comply with supervision, cri…" at bounding box center [143, 289] width 233 height 34
copy div "The client has demonstrated a good faith effort to comply with supervision, cri…"
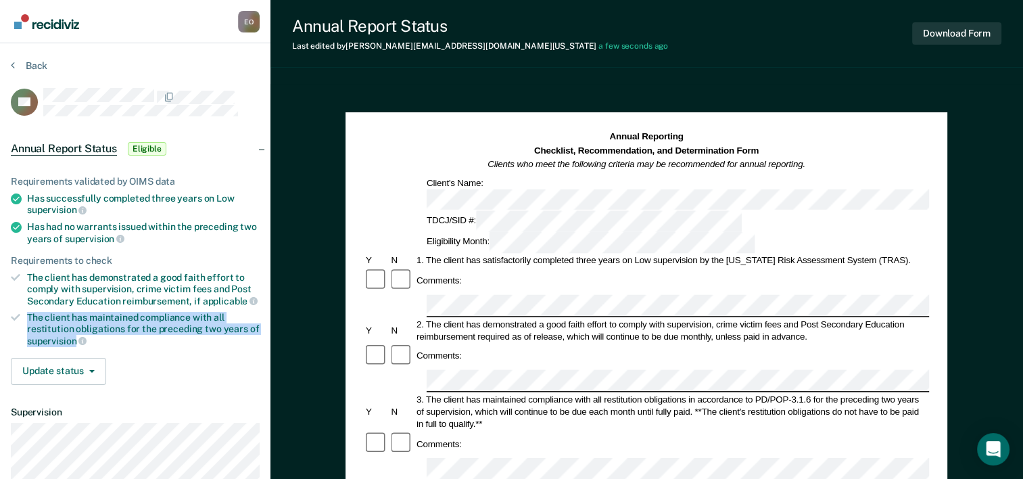
drag, startPoint x: 28, startPoint y: 314, endPoint x: 77, endPoint y: 337, distance: 54.7
click at [77, 337] on div "The client has maintained compliance with all restitution obligations for the p…" at bounding box center [143, 329] width 233 height 34
copy div "The client has maintained compliance with all restitution obligations for the p…"
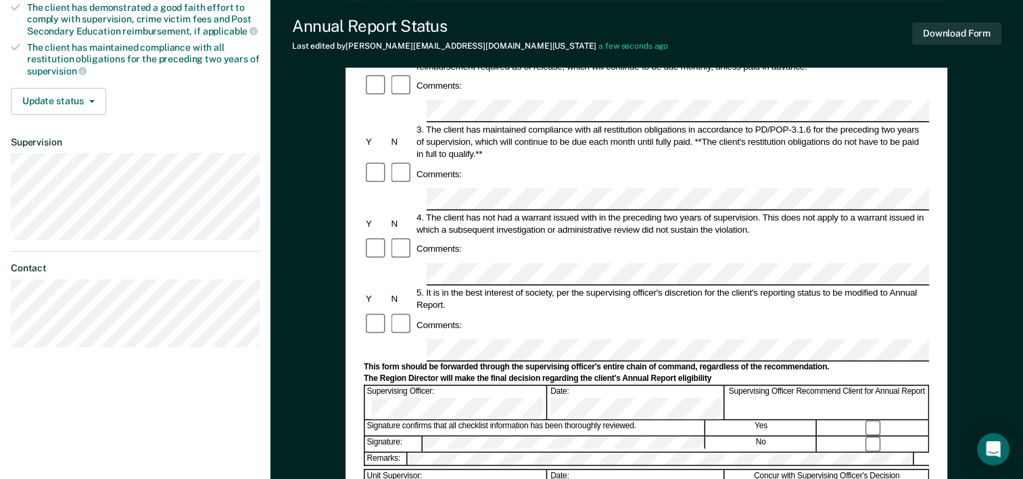
scroll to position [271, 0]
drag, startPoint x: 82, startPoint y: 357, endPoint x: 97, endPoint y: 361, distance: 16.1
click at [84, 358] on section "Back CA Annual Report Status Eligible Requirements validated by OIMS data Has s…" at bounding box center [135, 73] width 271 height 601
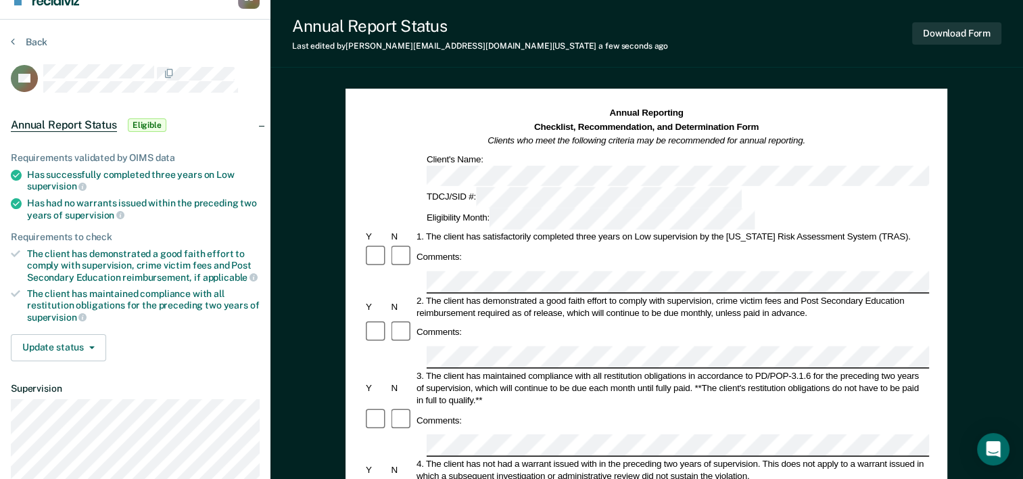
scroll to position [0, 0]
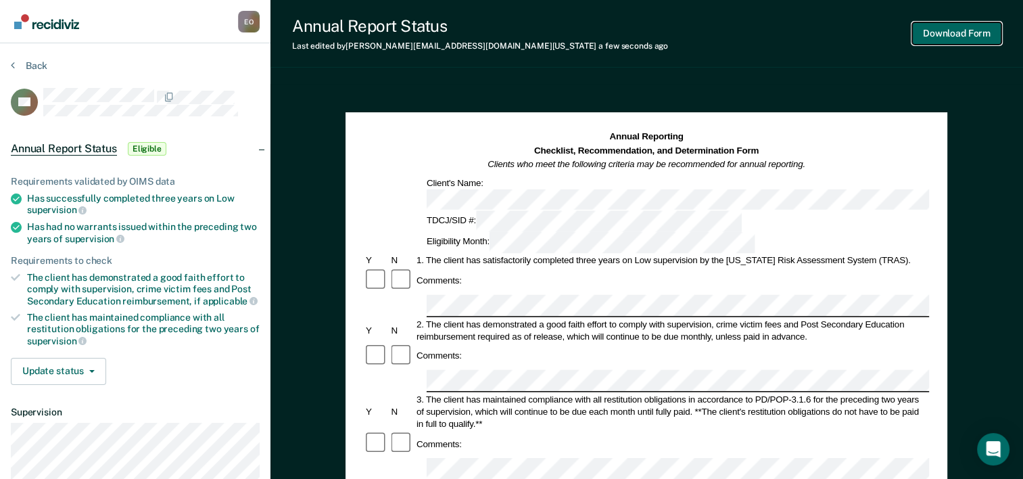
click at [942, 34] on button "Download Form" at bounding box center [956, 33] width 89 height 22
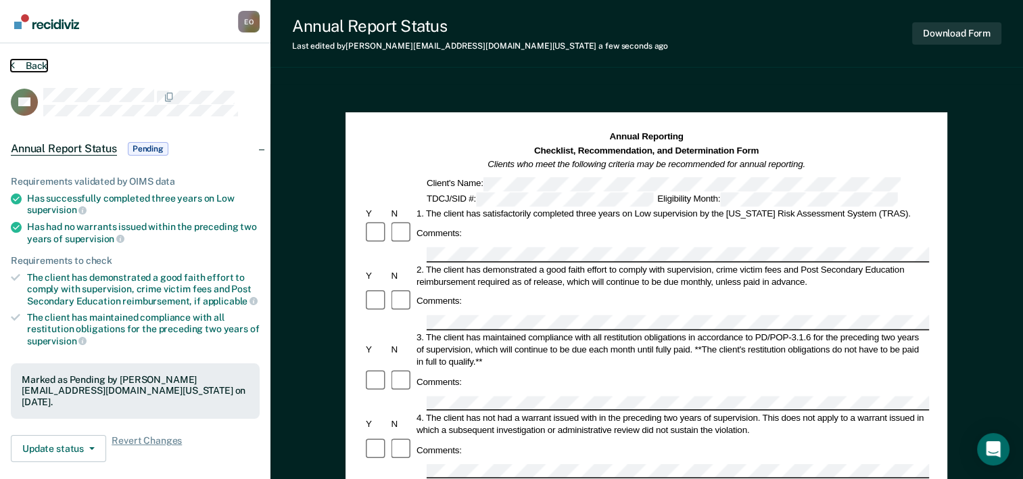
click at [14, 64] on icon at bounding box center [13, 65] width 4 height 11
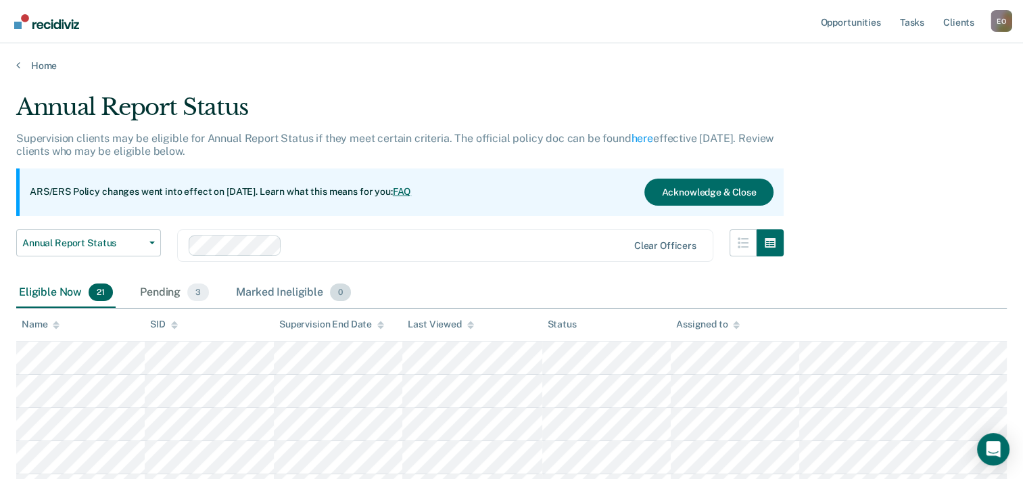
scroll to position [68, 0]
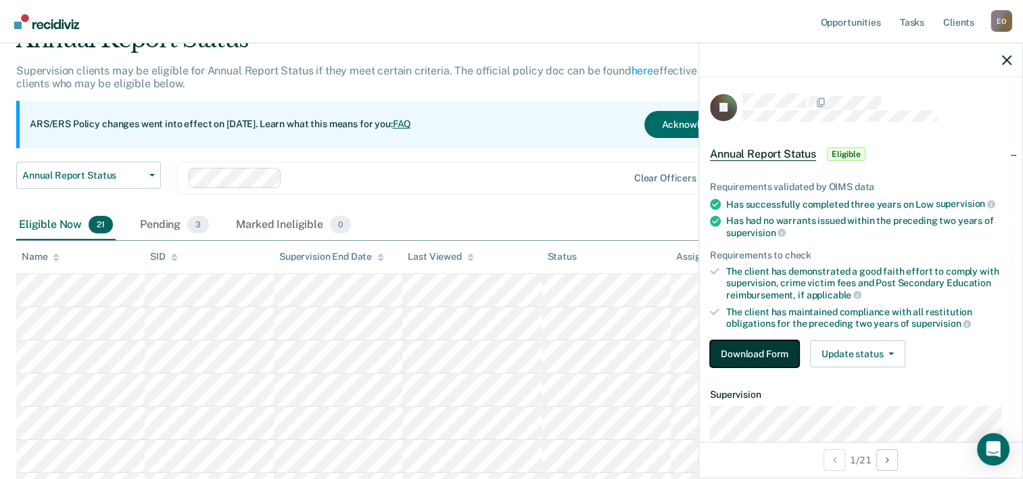
click at [754, 353] on button "Download Form" at bounding box center [754, 353] width 89 height 27
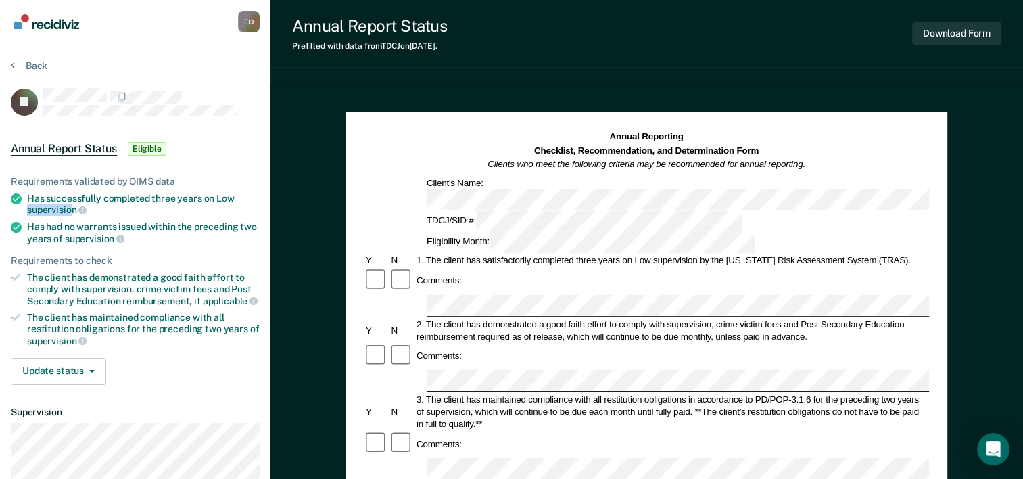
drag, startPoint x: 238, startPoint y: 193, endPoint x: 70, endPoint y: 208, distance: 168.3
click at [70, 208] on div "Has successfully completed three years on Low supervision" at bounding box center [143, 204] width 233 height 23
click at [70, 208] on span "supervision" at bounding box center [57, 209] width 60 height 11
drag, startPoint x: 27, startPoint y: 193, endPoint x: 75, endPoint y: 207, distance: 49.9
click at [75, 207] on div "Has successfully completed three years on Low supervision" at bounding box center [143, 204] width 233 height 23
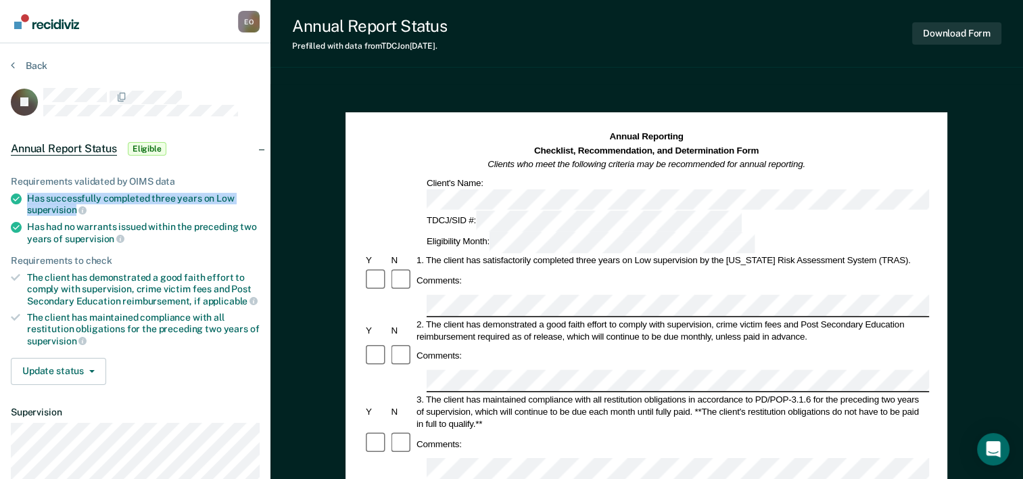
click at [24, 193] on li "Has successfully completed three years on Low supervision" at bounding box center [135, 204] width 249 height 23
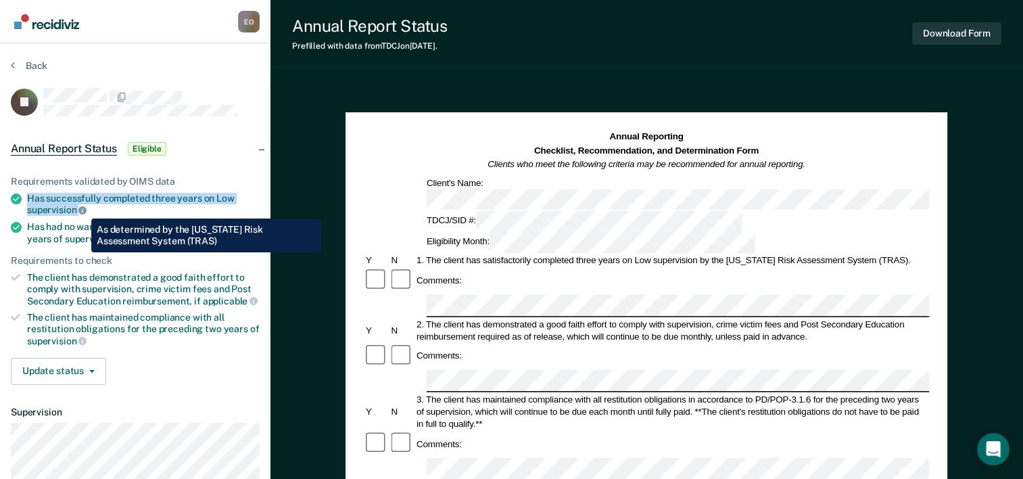
drag, startPoint x: 26, startPoint y: 192, endPoint x: 81, endPoint y: 208, distance: 57.1
click at [81, 208] on li "Has successfully completed three years on Low supervision" at bounding box center [135, 204] width 249 height 23
copy div "Has successfully completed three years on Low supervision"
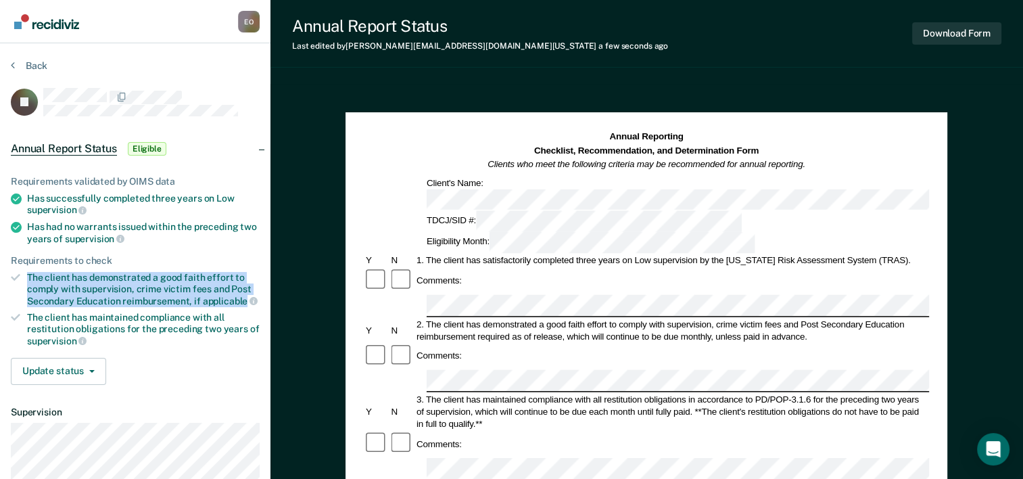
drag, startPoint x: 25, startPoint y: 272, endPoint x: 246, endPoint y: 302, distance: 223.2
click at [246, 302] on li "The client has demonstrated a good faith effort to comply with supervision, cri…" at bounding box center [135, 289] width 249 height 34
copy div "The client has demonstrated a good faith effort to comply with supervision, cri…"
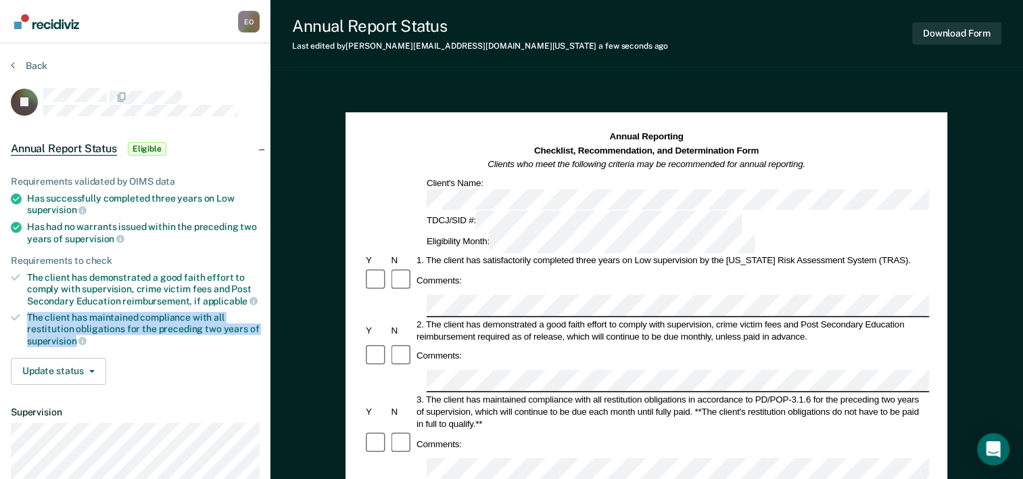
drag, startPoint x: 27, startPoint y: 310, endPoint x: 76, endPoint y: 337, distance: 56.0
click at [76, 337] on div "The client has maintained compliance with all restitution obligations for the p…" at bounding box center [143, 329] width 233 height 34
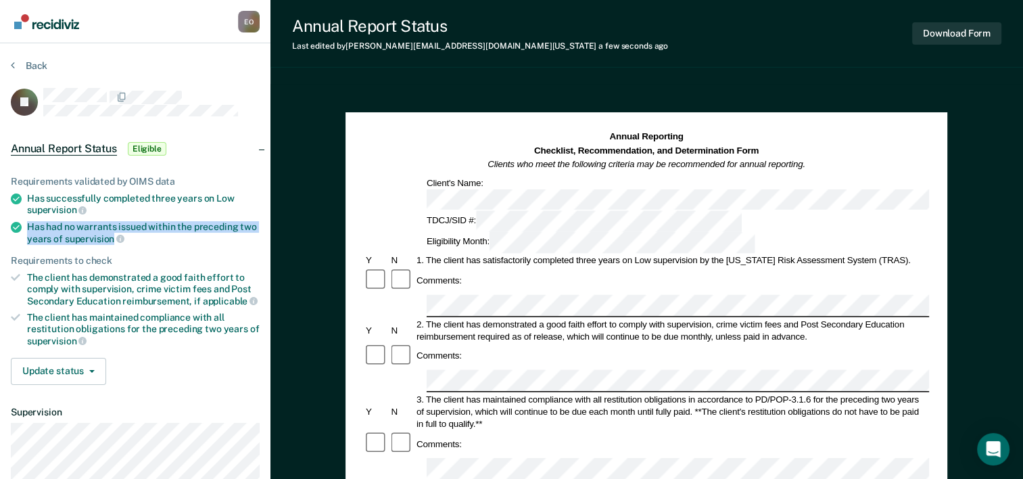
drag, startPoint x: 27, startPoint y: 219, endPoint x: 113, endPoint y: 233, distance: 86.9
click at [113, 233] on div "Has had no warrants issued within the preceding two years of supervision" at bounding box center [143, 232] width 233 height 23
copy div "Has had no warrants issued within the preceding two years of supervision"
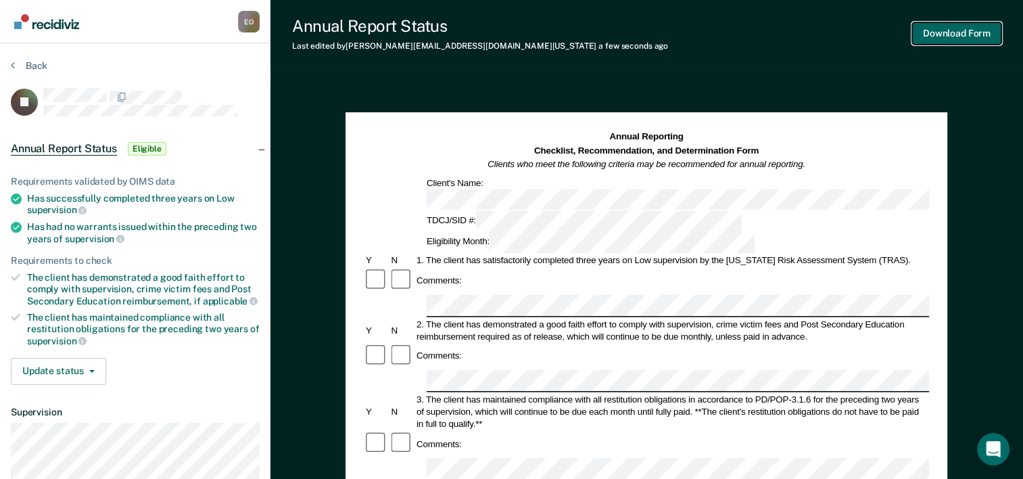
click at [937, 30] on button "Download Form" at bounding box center [956, 33] width 89 height 22
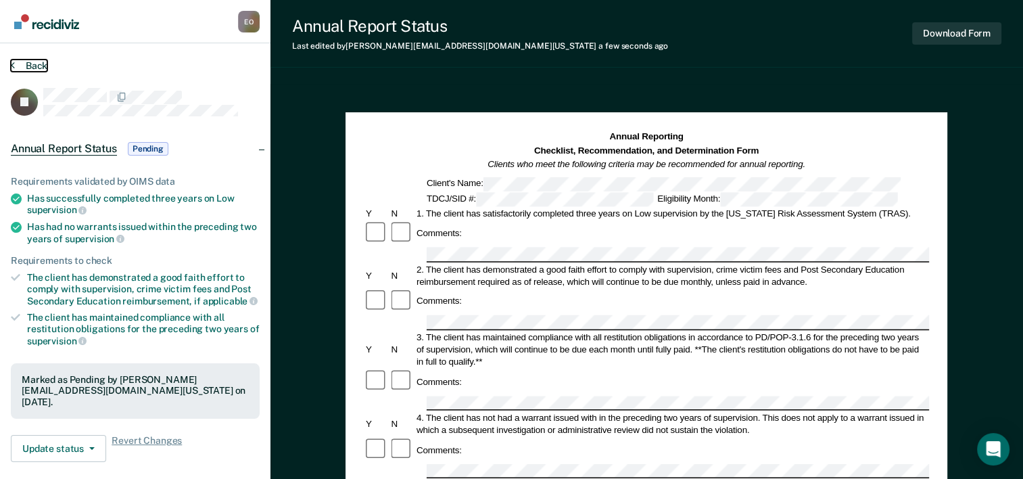
click at [12, 68] on icon at bounding box center [13, 65] width 4 height 11
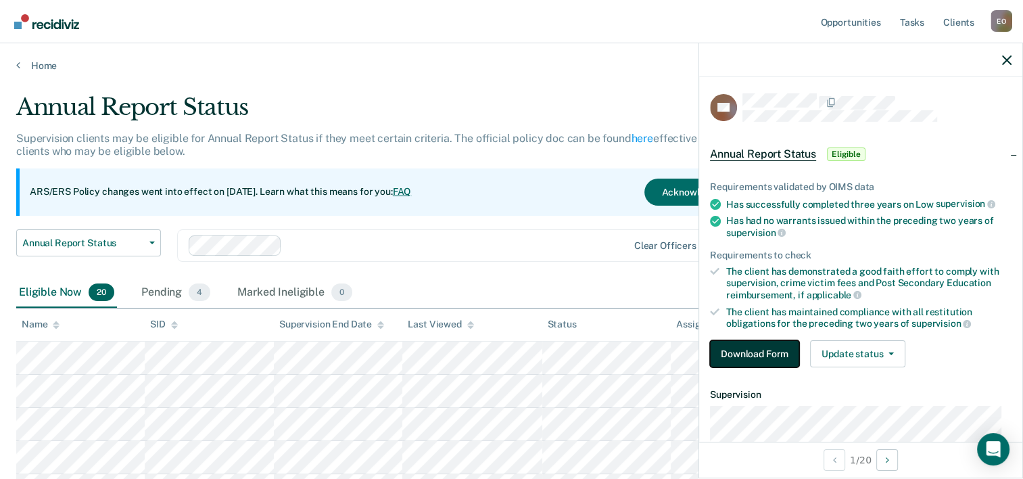
click at [746, 350] on button "Download Form" at bounding box center [754, 353] width 89 height 27
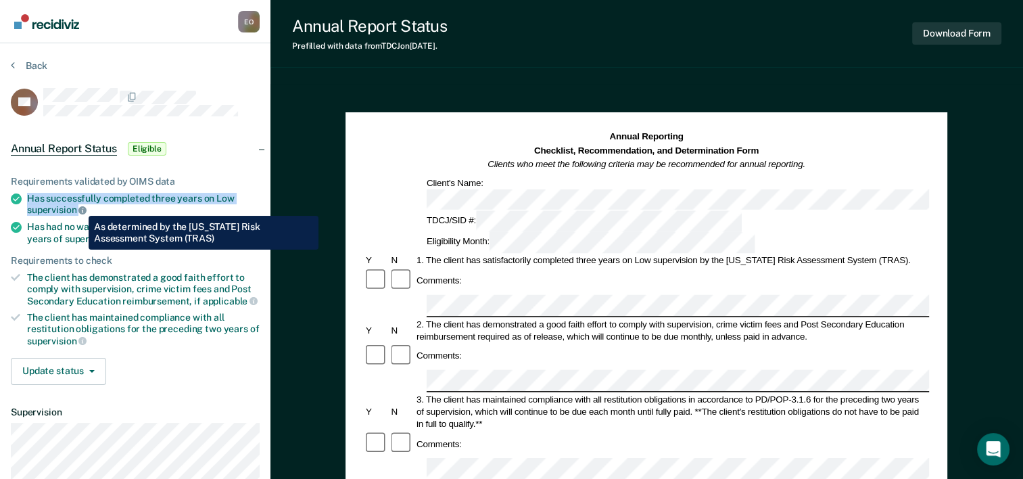
drag, startPoint x: 27, startPoint y: 195, endPoint x: 78, endPoint y: 206, distance: 52.5
click at [78, 206] on div "Has successfully completed three years on Low supervision" at bounding box center [143, 204] width 233 height 23
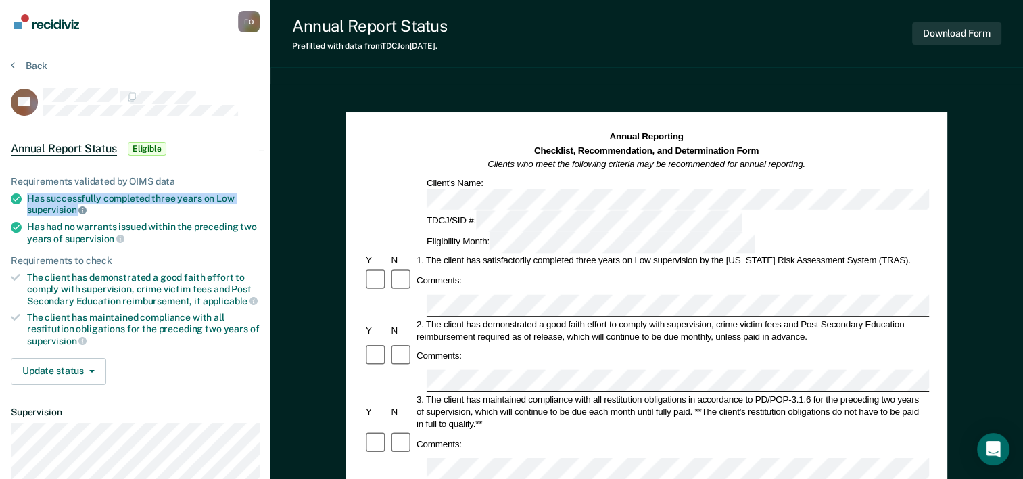
copy div "Has successfully completed three years on Low supervision"
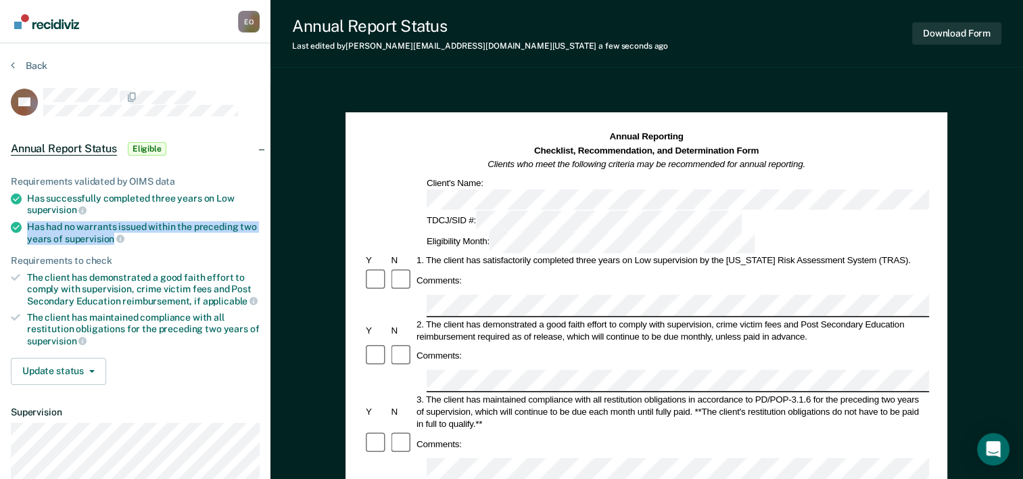
drag, startPoint x: 28, startPoint y: 222, endPoint x: 111, endPoint y: 231, distance: 83.6
click at [111, 231] on div "Has had no warrants issued within the preceding two years of supervision" at bounding box center [143, 232] width 233 height 23
copy div "Has had no warrants issued within the preceding two years of supervision"
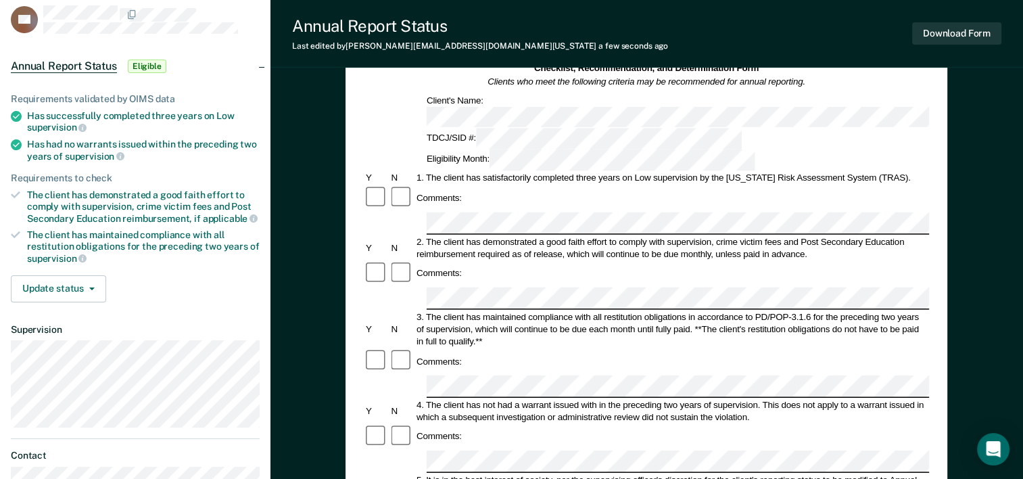
scroll to position [68, 0]
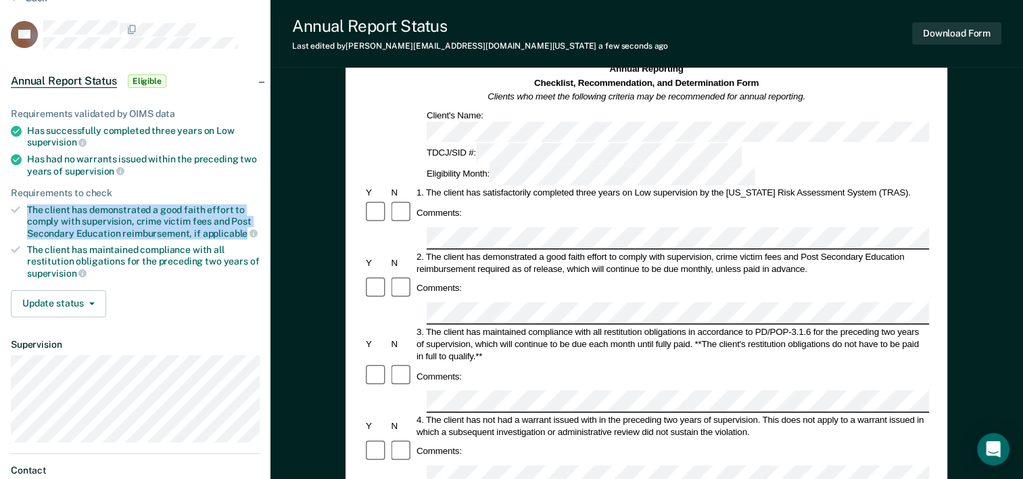
drag, startPoint x: 27, startPoint y: 205, endPoint x: 244, endPoint y: 230, distance: 218.5
click at [244, 230] on div "The client has demonstrated a good faith effort to comply with supervision, cri…" at bounding box center [143, 221] width 233 height 34
copy div "The client has demonstrated a good faith effort to comply with supervision, cri…"
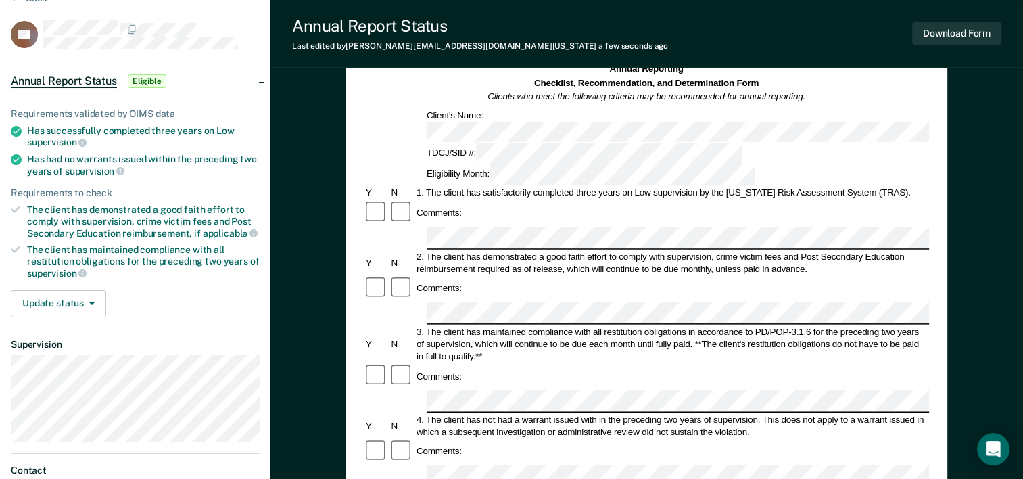
scroll to position [0, 0]
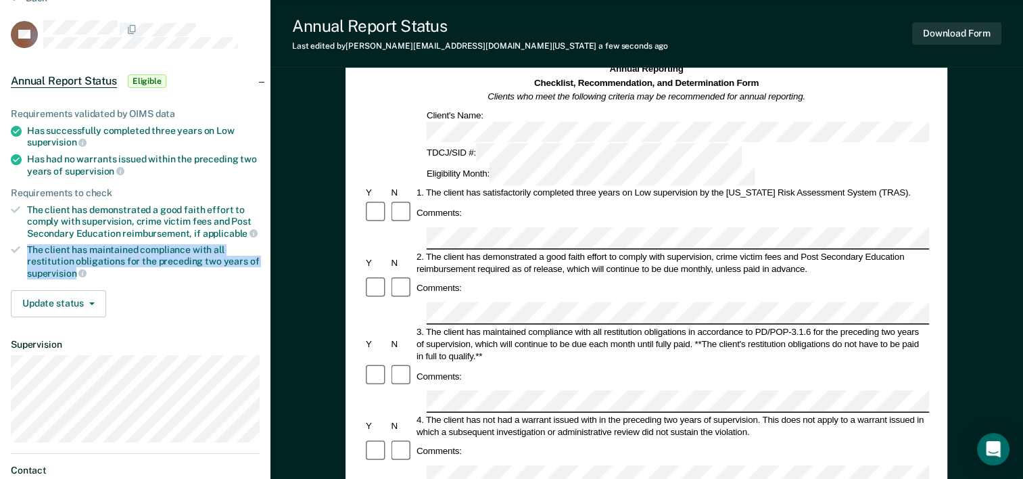
drag, startPoint x: 28, startPoint y: 243, endPoint x: 76, endPoint y: 271, distance: 55.7
click at [76, 271] on div "The client has maintained compliance with all restitution obligations for the p…" at bounding box center [143, 261] width 233 height 34
copy div "The client has maintained compliance with all restitution obligations for the p…"
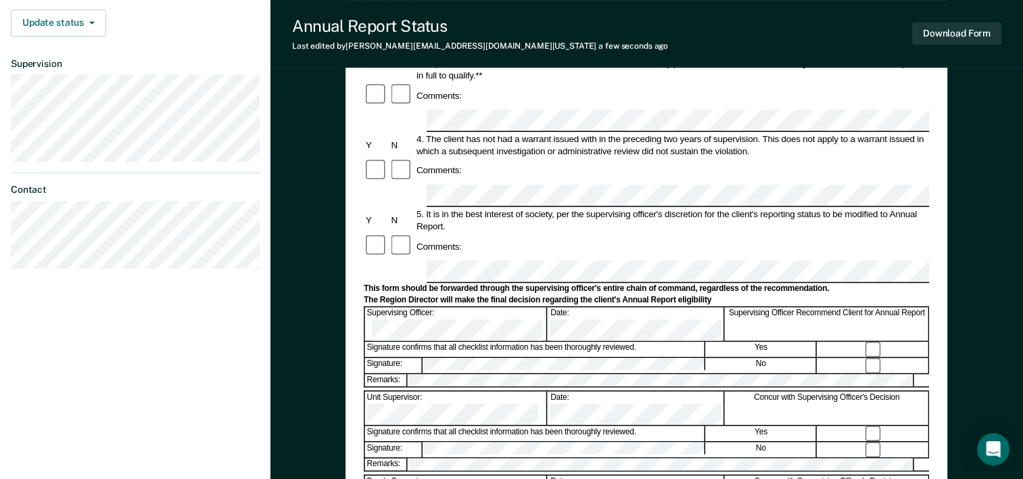
scroll to position [271, 0]
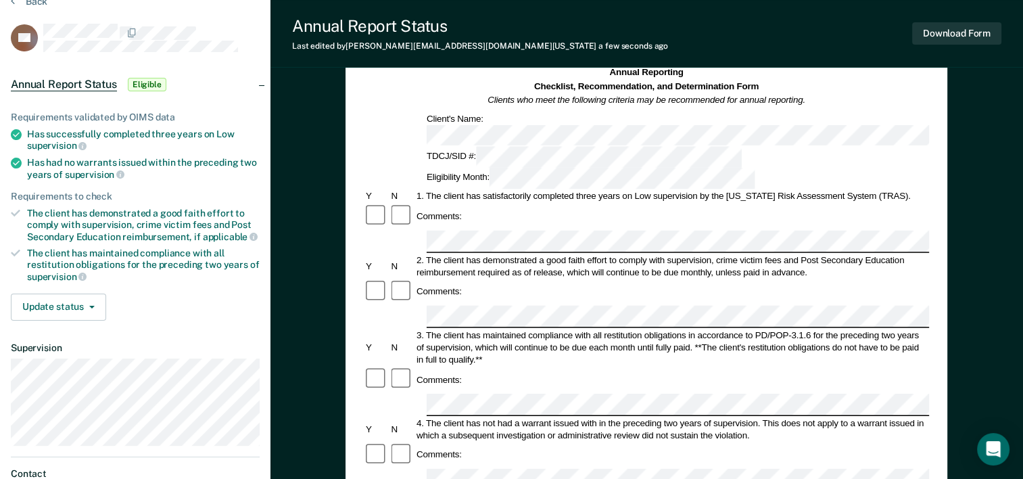
scroll to position [0, 0]
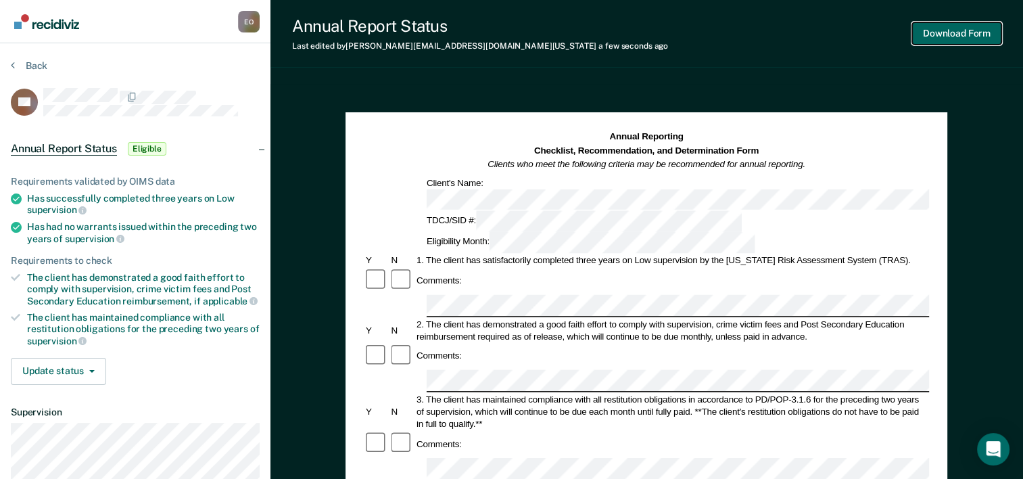
click at [944, 32] on button "Download Form" at bounding box center [956, 33] width 89 height 22
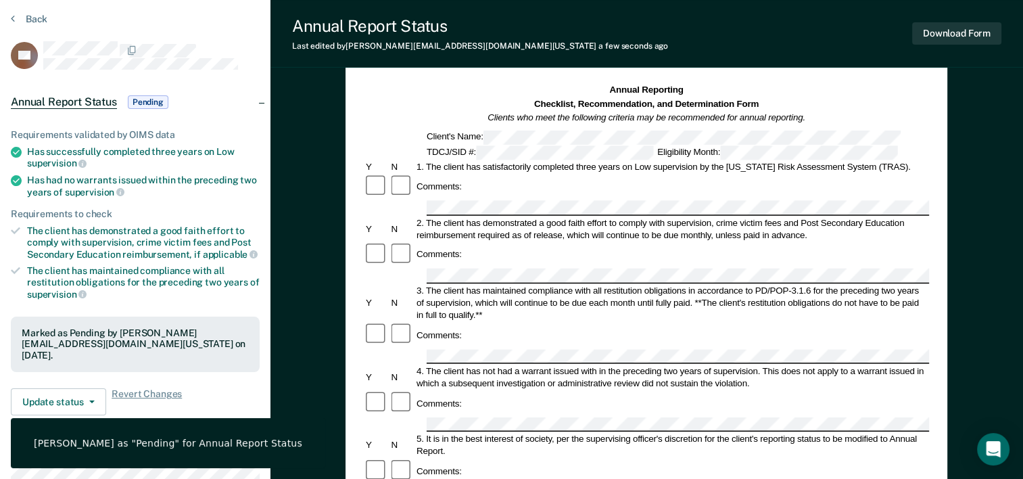
scroll to position [68, 0]
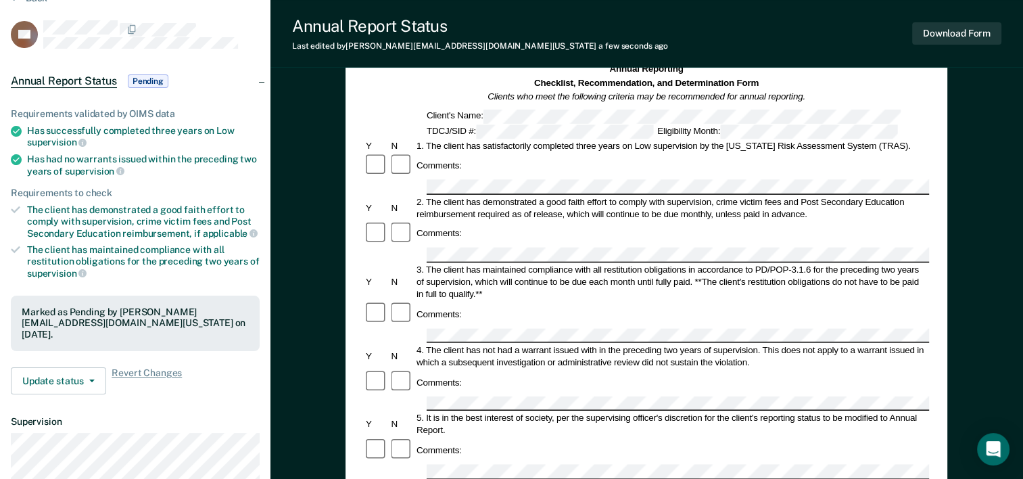
click at [303, 156] on div "Annual Reporting Checklist, Recommendation, and Determination Form Clients who …" at bounding box center [647, 475] width 753 height 918
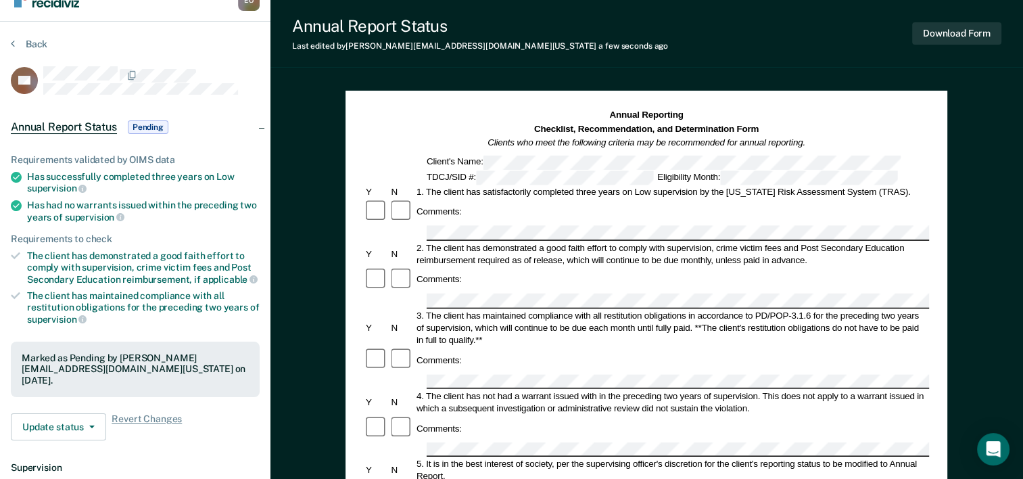
scroll to position [0, 0]
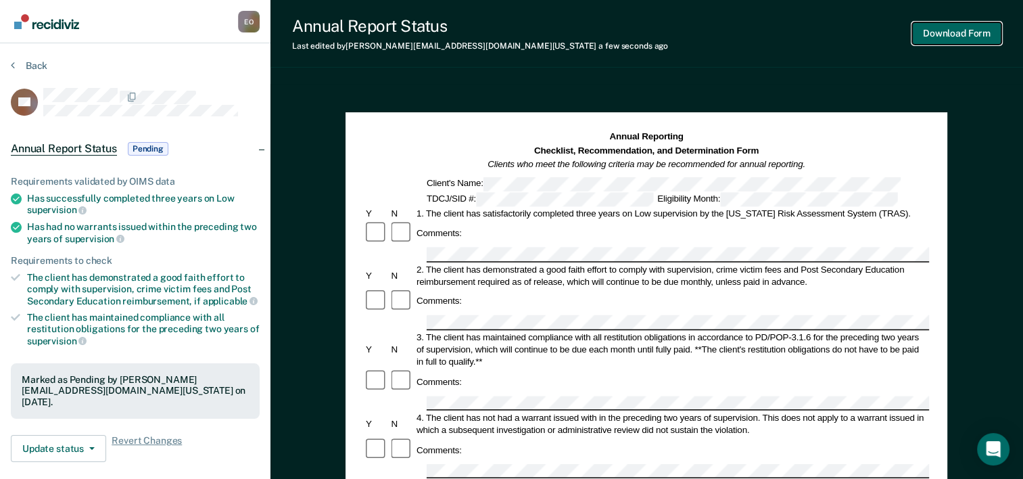
click at [952, 34] on button "Download Form" at bounding box center [956, 33] width 89 height 22
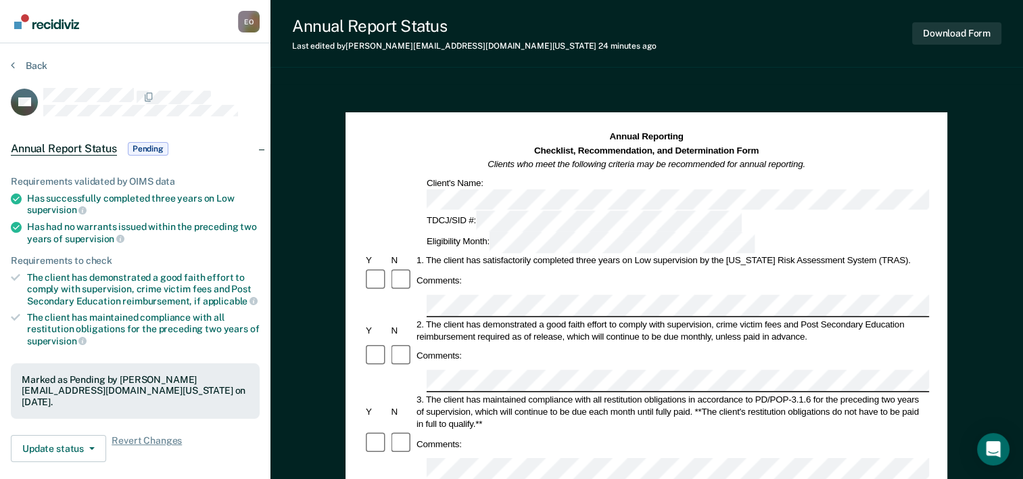
click at [10, 65] on section "Back GS Annual Report Status Pending Requirements validated by OIMS data Has su…" at bounding box center [135, 366] width 271 height 647
click at [14, 62] on icon at bounding box center [13, 65] width 4 height 11
